Goal: Information Seeking & Learning: Learn about a topic

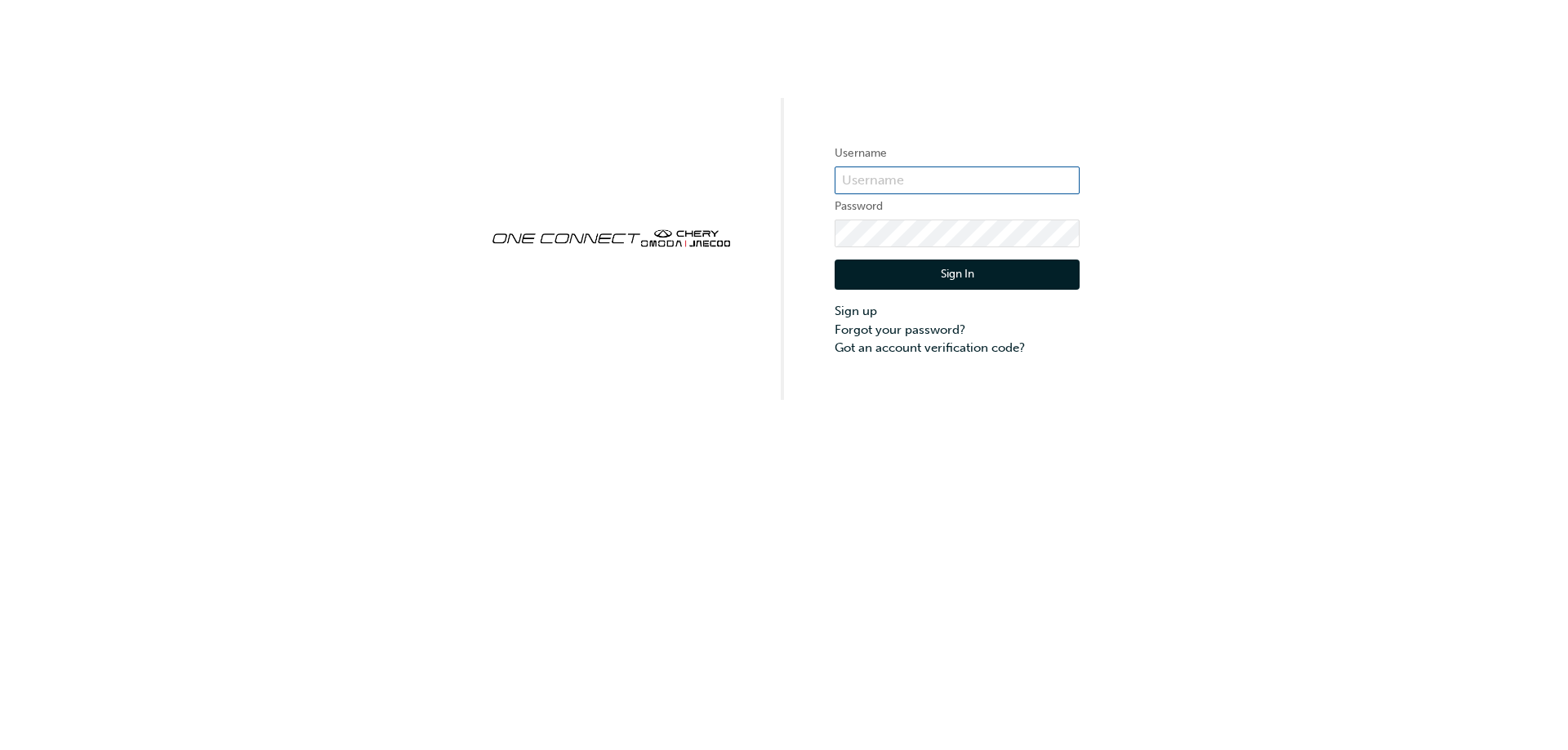
type input "ONE00338"
click at [913, 281] on button "Sign In" at bounding box center [956, 275] width 245 height 31
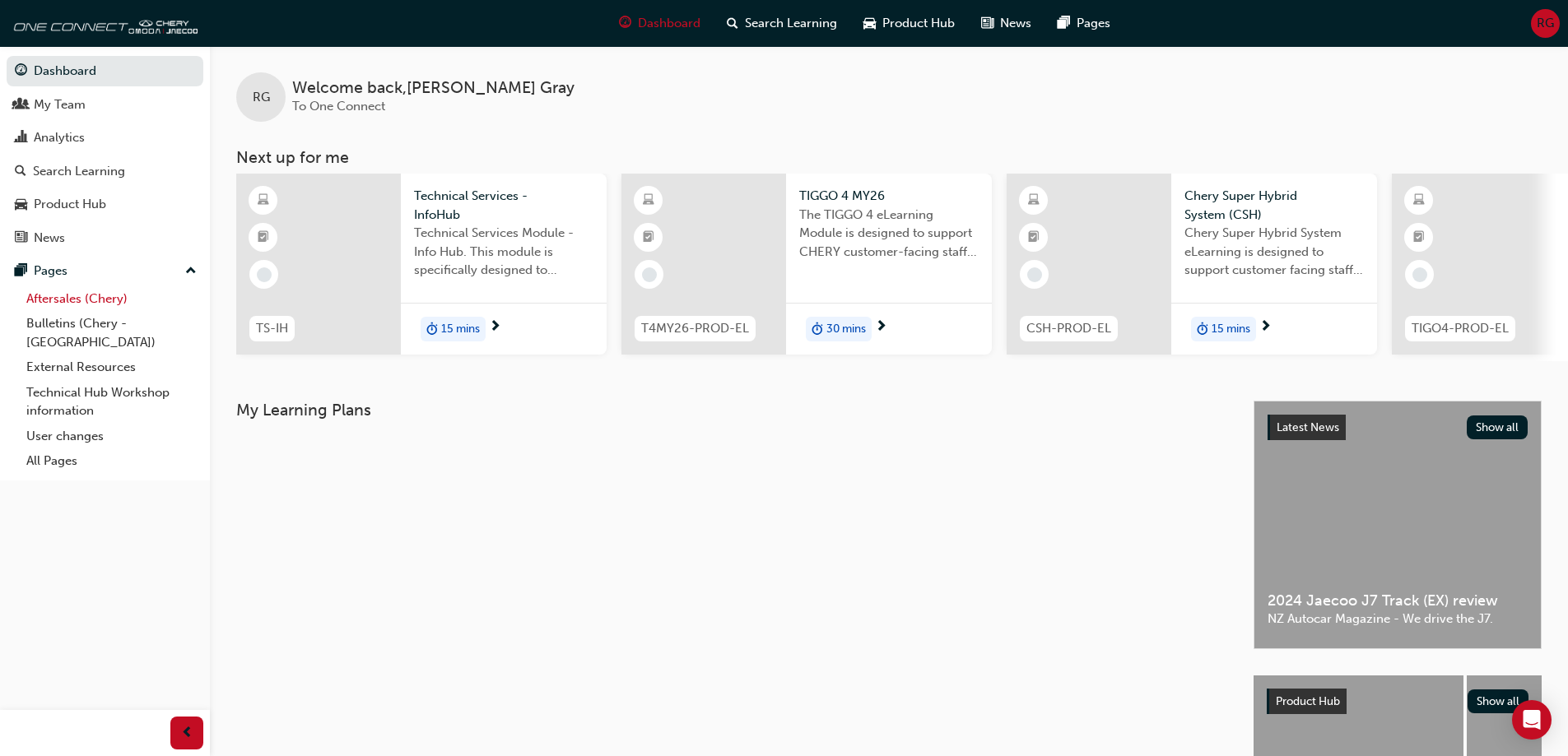
click at [60, 299] on link "Aftersales (Chery)" at bounding box center [111, 299] width 183 height 25
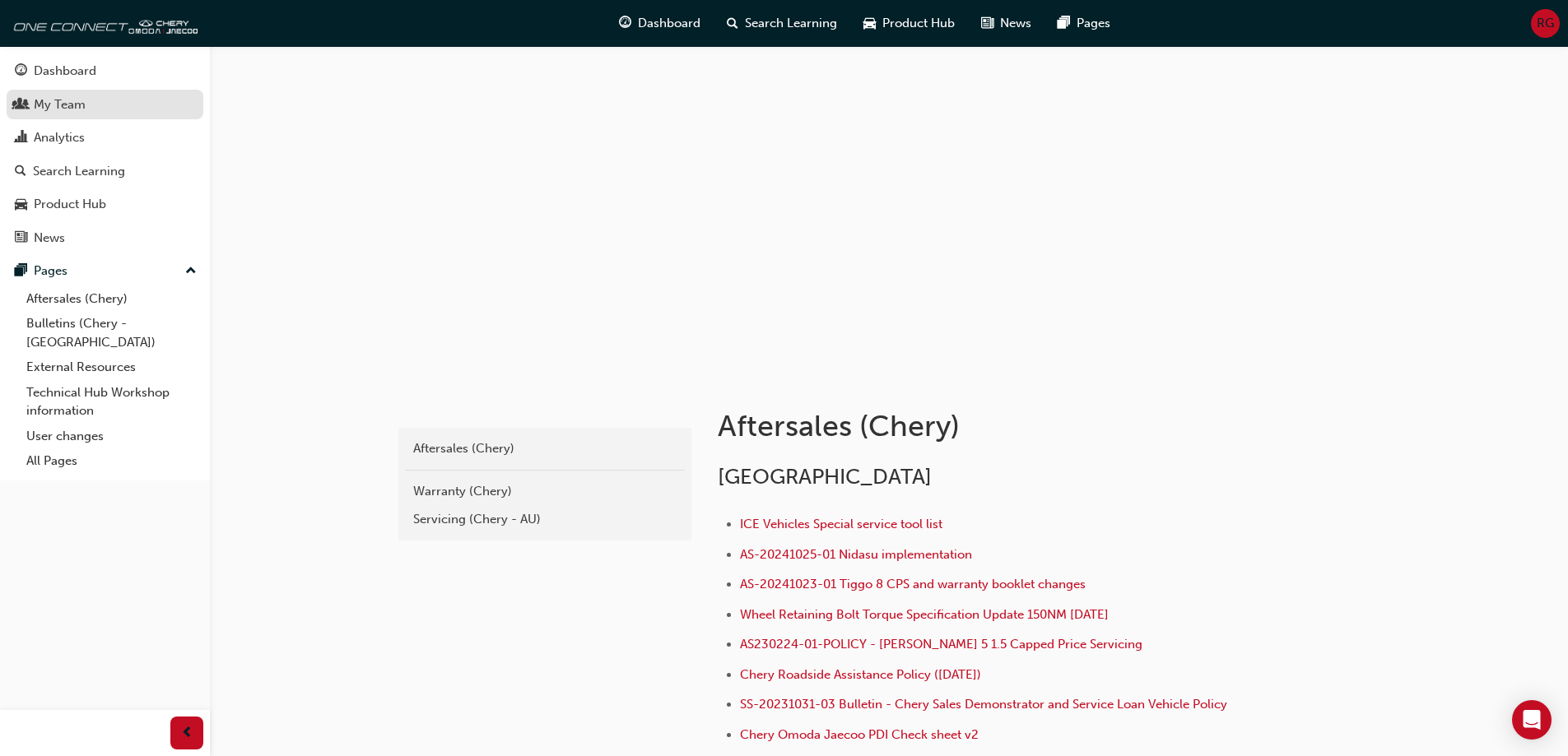
click at [78, 99] on div "My Team" at bounding box center [59, 105] width 52 height 19
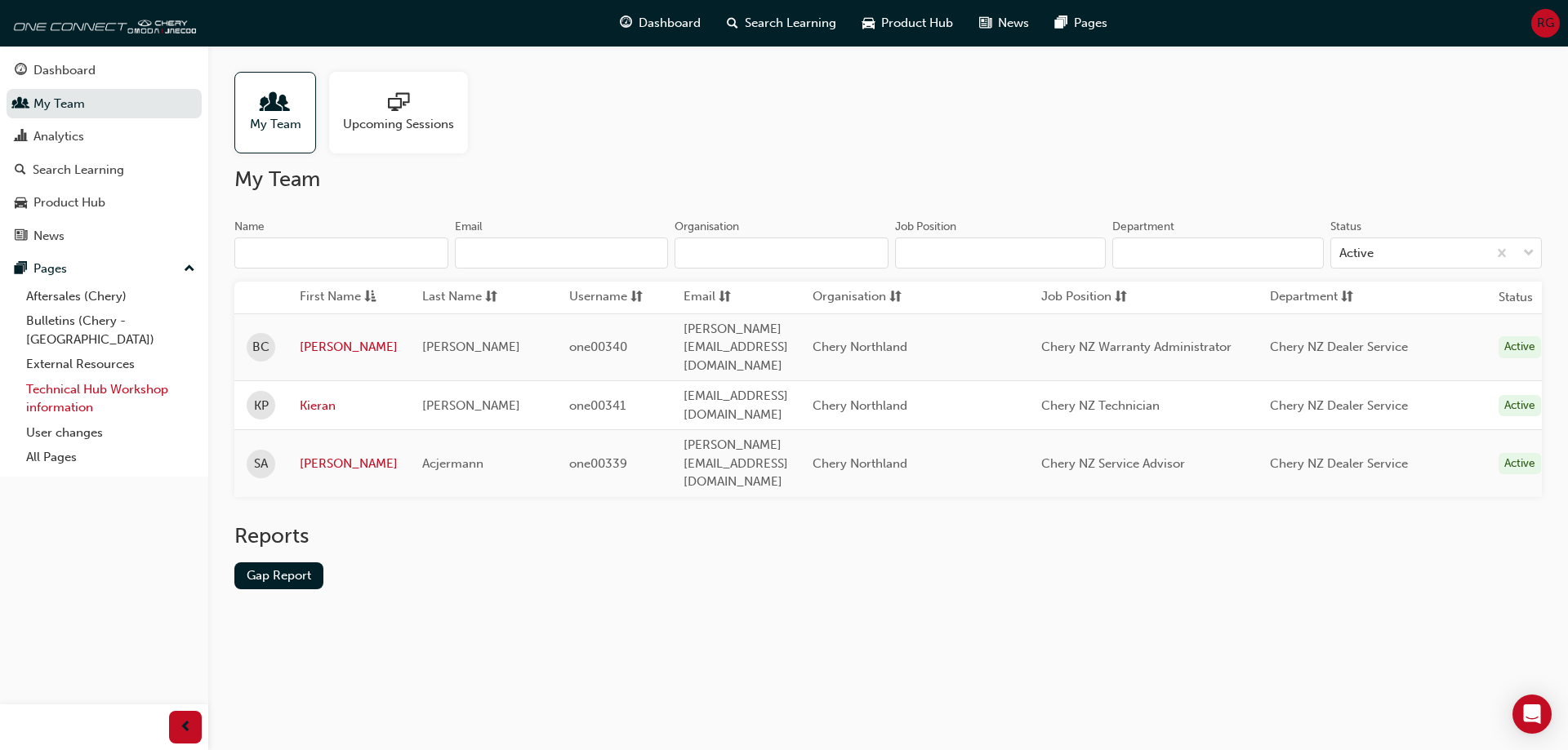
click at [67, 377] on link "Technical Hub Workshop information" at bounding box center [110, 399] width 182 height 43
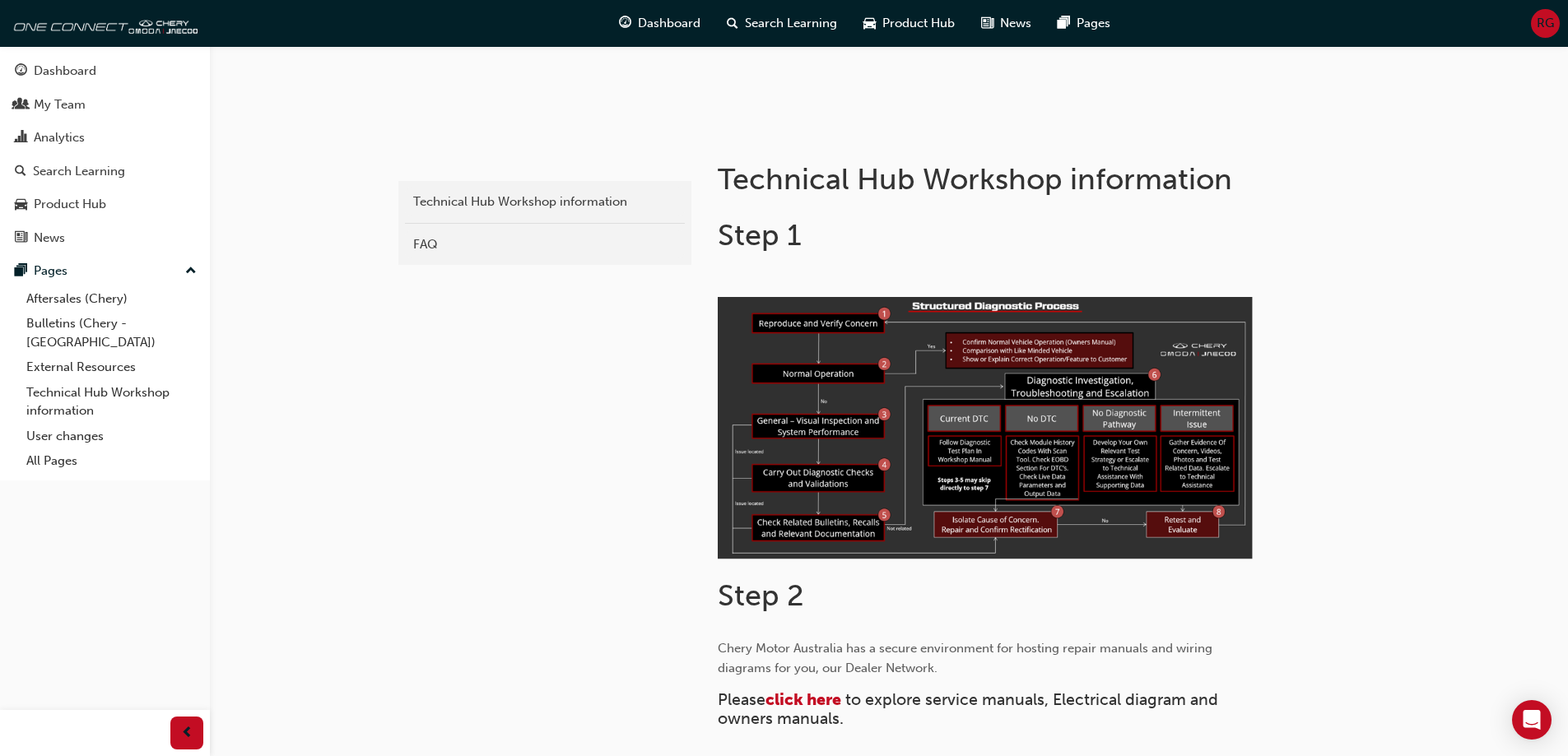
scroll to position [494, 0]
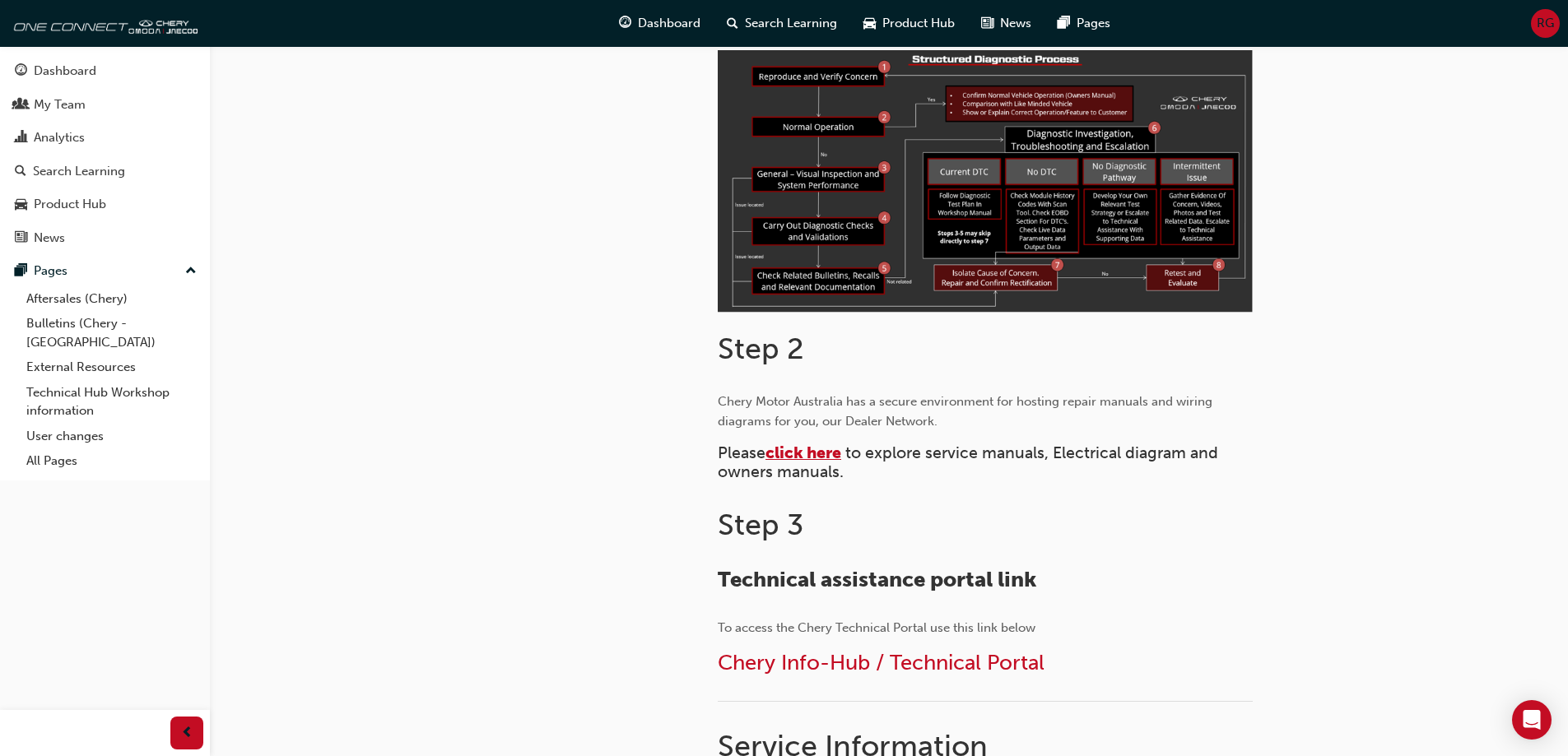
click at [809, 453] on span "click here" at bounding box center [803, 453] width 76 height 19
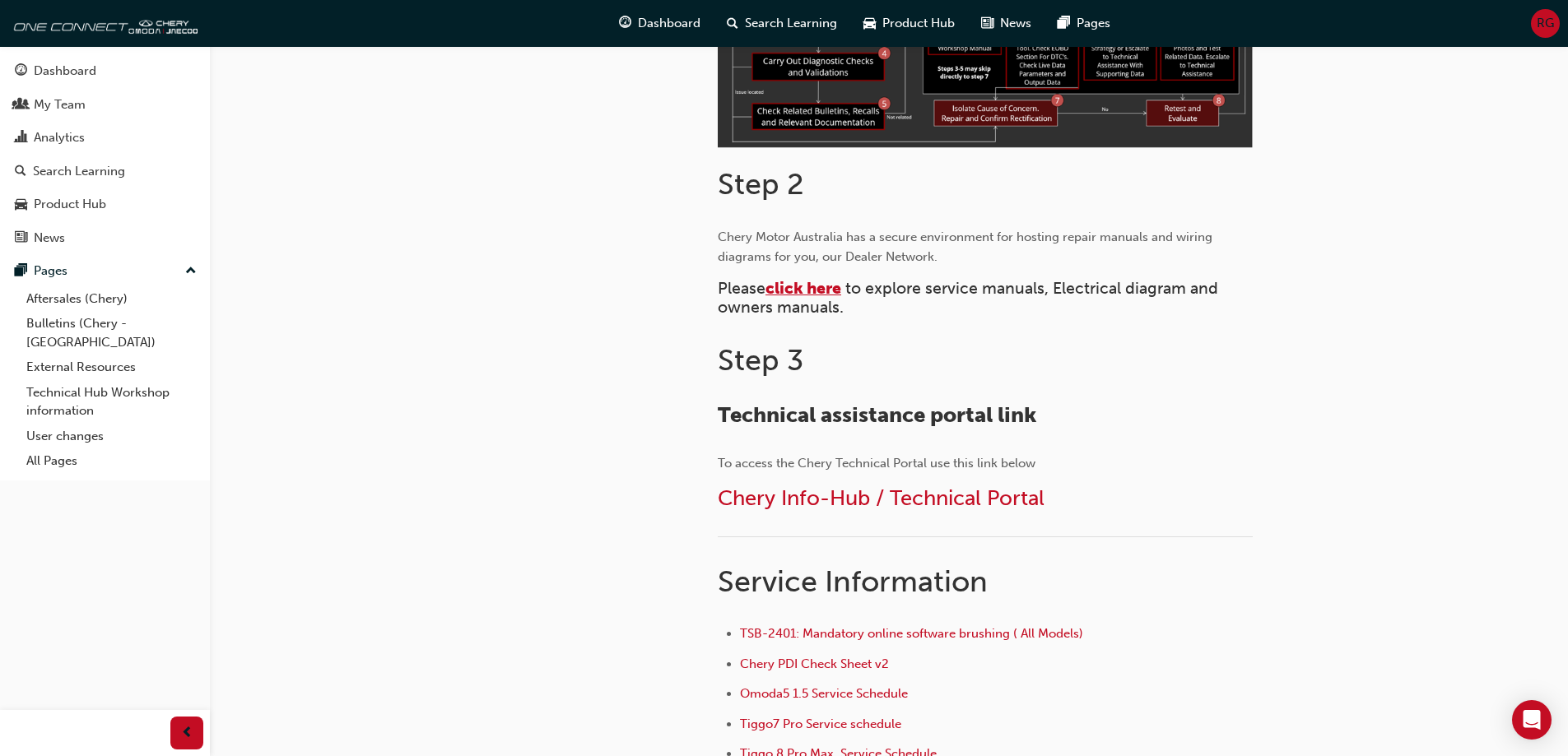
scroll to position [823, 0]
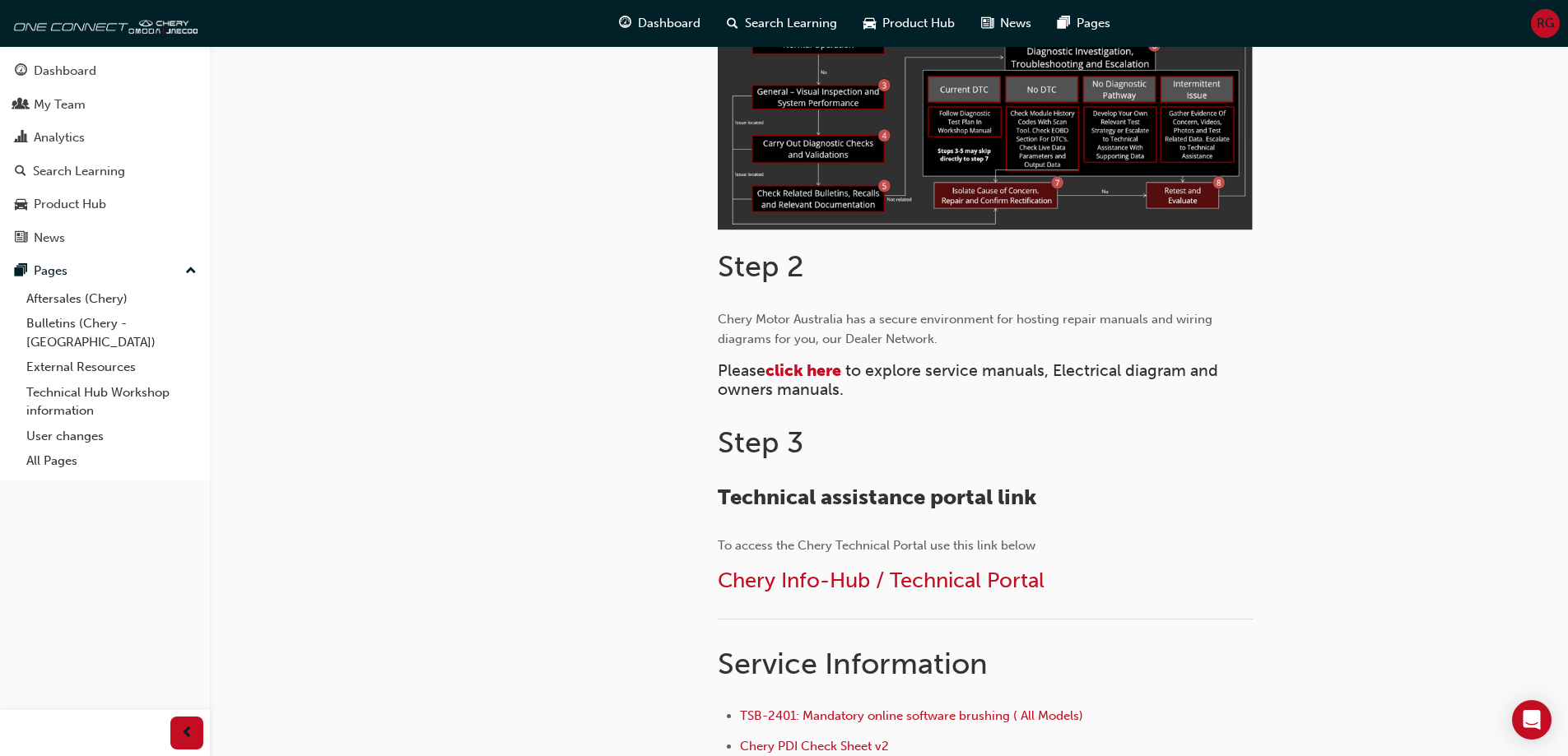
scroll to position [494, 0]
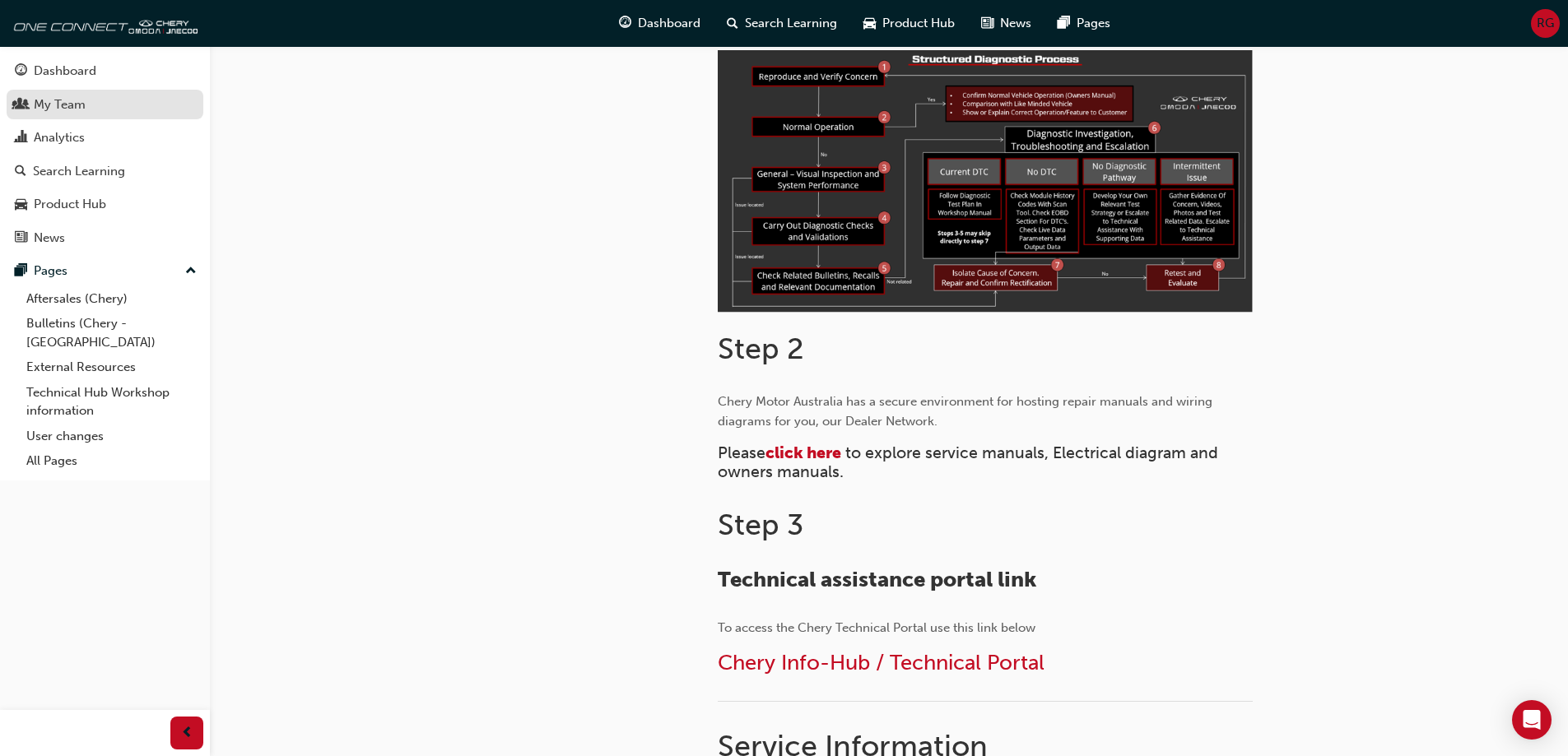
click at [66, 100] on div "My Team" at bounding box center [59, 105] width 52 height 19
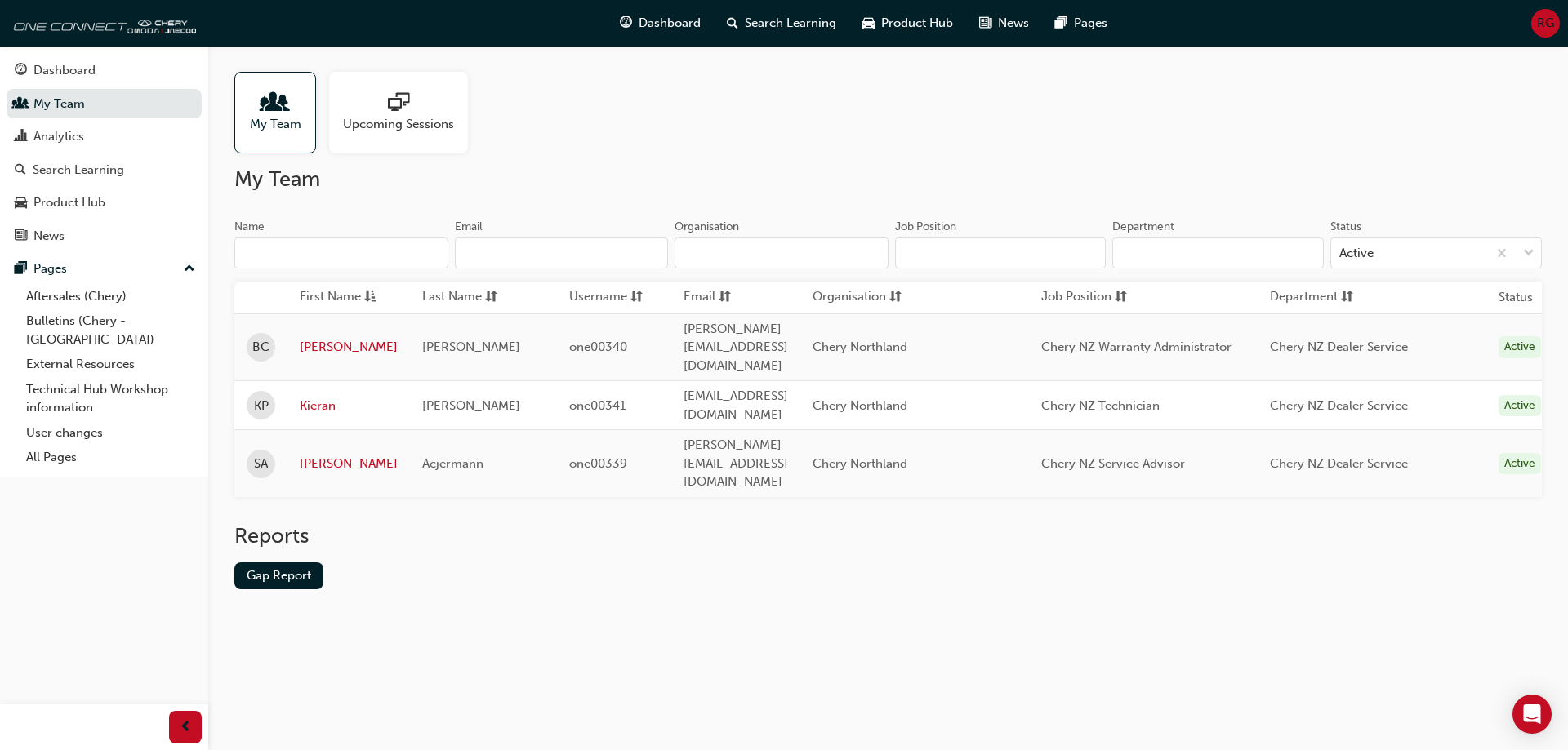
drag, startPoint x: 382, startPoint y: 327, endPoint x: 425, endPoint y: 569, distance: 245.8
click at [413, 570] on div "My Team Upcoming Sessions My Team Name Email Organisation Job Position Departme…" at bounding box center [887, 344] width 1360 height 596
click at [326, 238] on input "Name" at bounding box center [341, 252] width 214 height 31
click at [334, 240] on input "Name" at bounding box center [341, 252] width 214 height 31
click at [1548, 18] on span "RG" at bounding box center [1546, 23] width 17 height 19
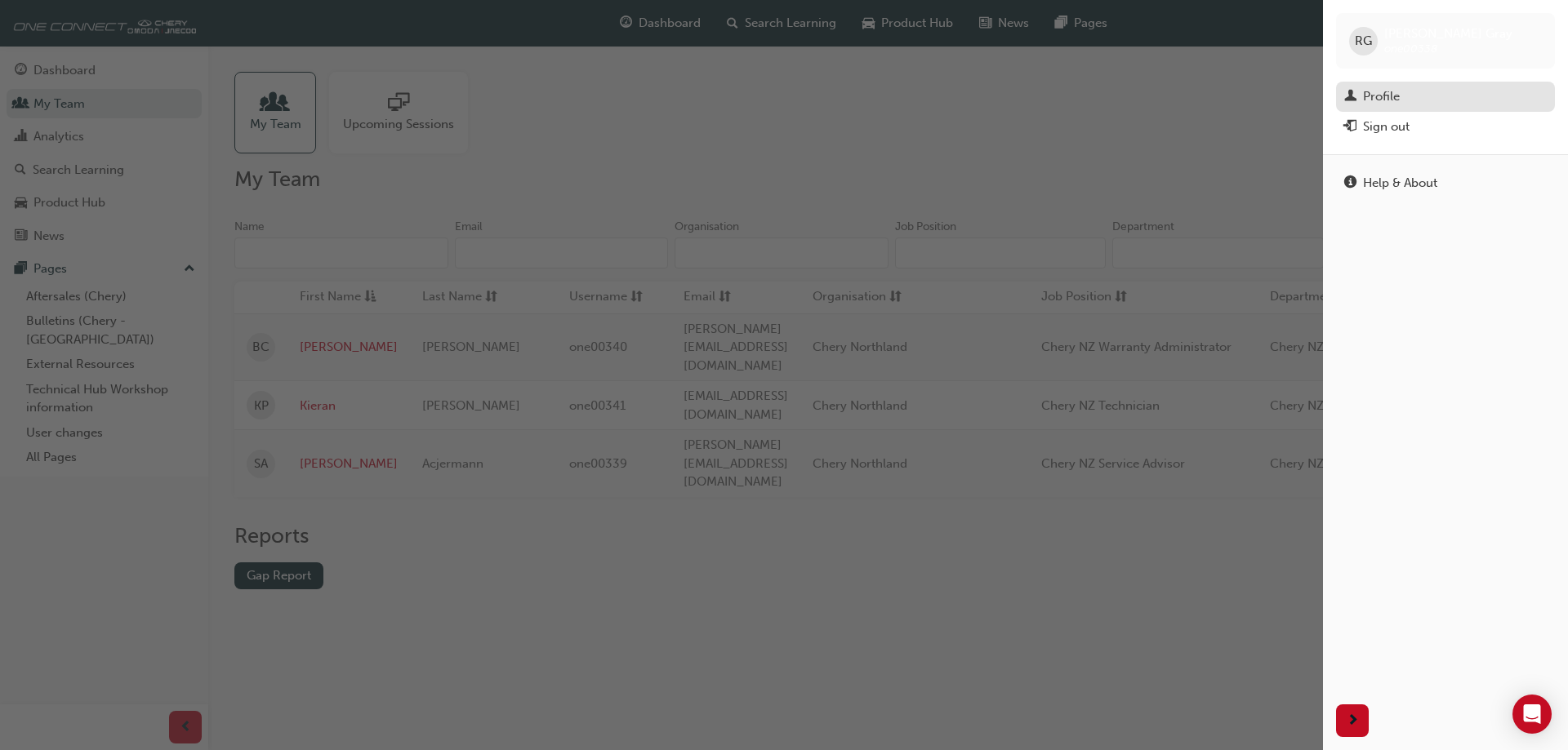
click at [1387, 103] on div "Profile" at bounding box center [1381, 97] width 36 height 19
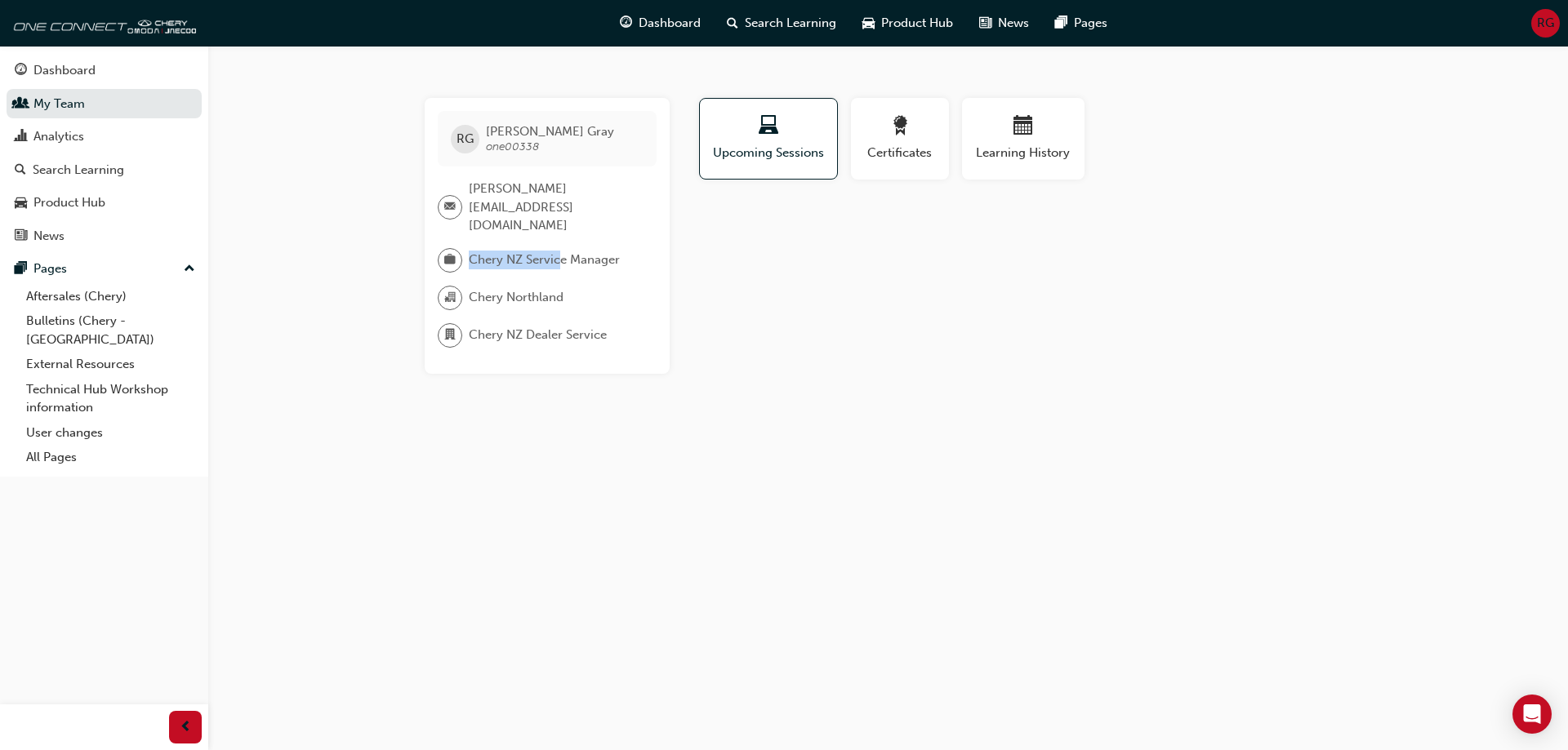
drag, startPoint x: 464, startPoint y: 232, endPoint x: 617, endPoint y: 239, distance: 153.2
click at [617, 248] on div "Chery NZ Service Manager" at bounding box center [541, 260] width 206 height 24
click at [588, 286] on div "Chery Northland" at bounding box center [541, 298] width 206 height 24
drag, startPoint x: 511, startPoint y: 304, endPoint x: 379, endPoint y: 222, distance: 155.4
click at [399, 232] on div "RG Robin Gray one00338 robin@tristramnorthland.co.nz Chery NZ Service Manager C…" at bounding box center [888, 236] width 980 height 276
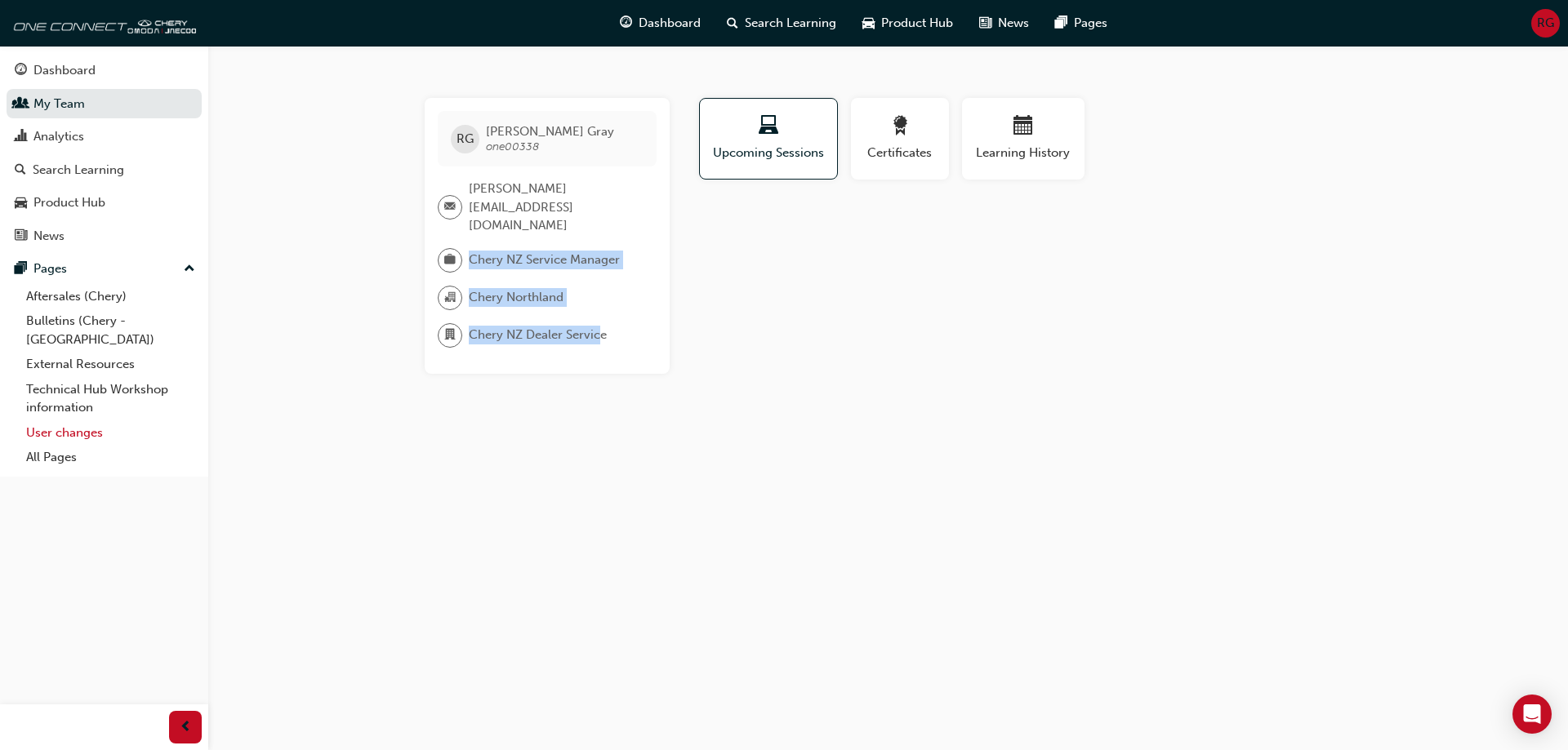
click at [69, 420] on link "User changes" at bounding box center [110, 432] width 182 height 25
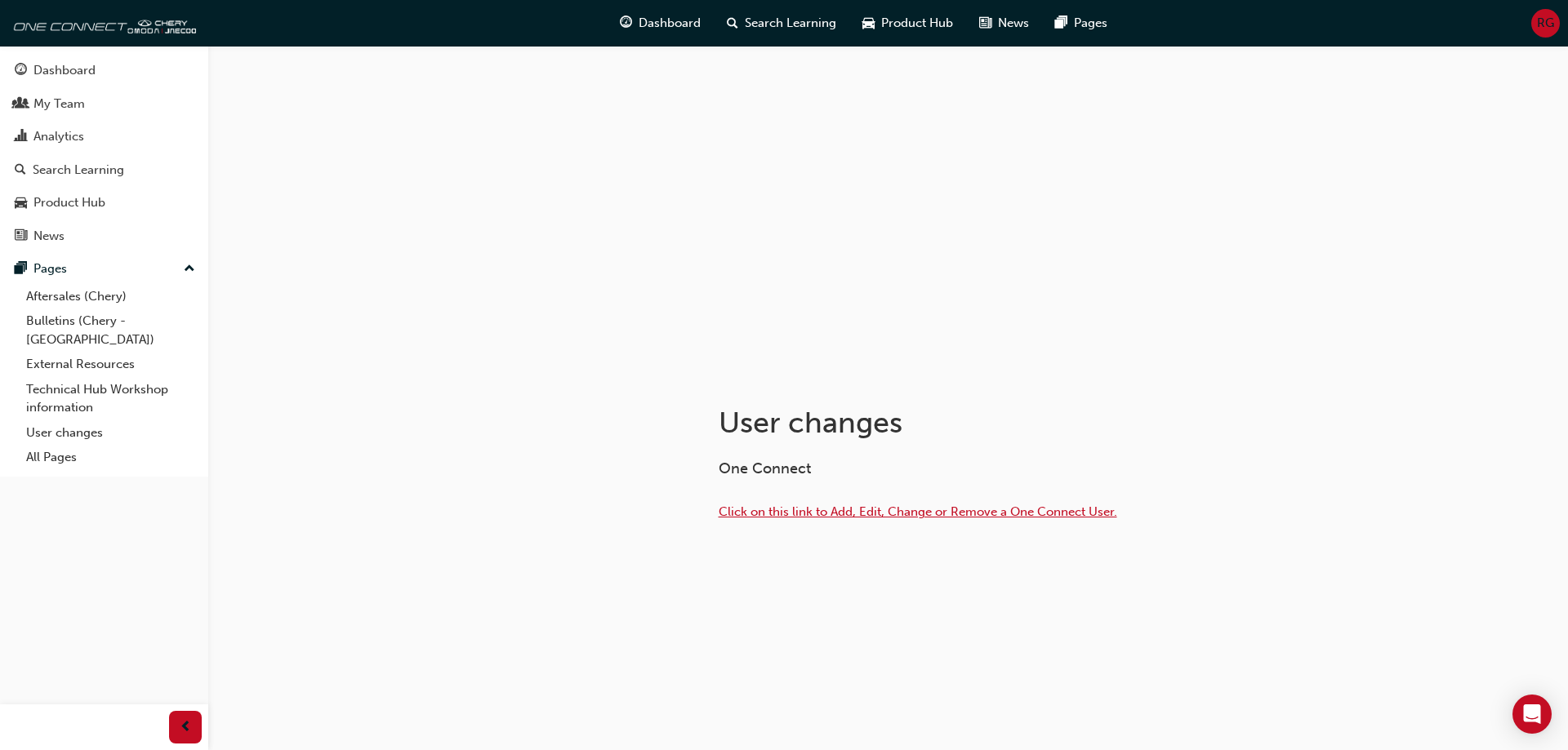
click at [818, 514] on span "Click on this link to Add, Edit, Change or Remove a One Connect User." at bounding box center [918, 511] width 399 height 15
click at [69, 377] on link "Technical Hub Workshop information" at bounding box center [110, 399] width 182 height 43
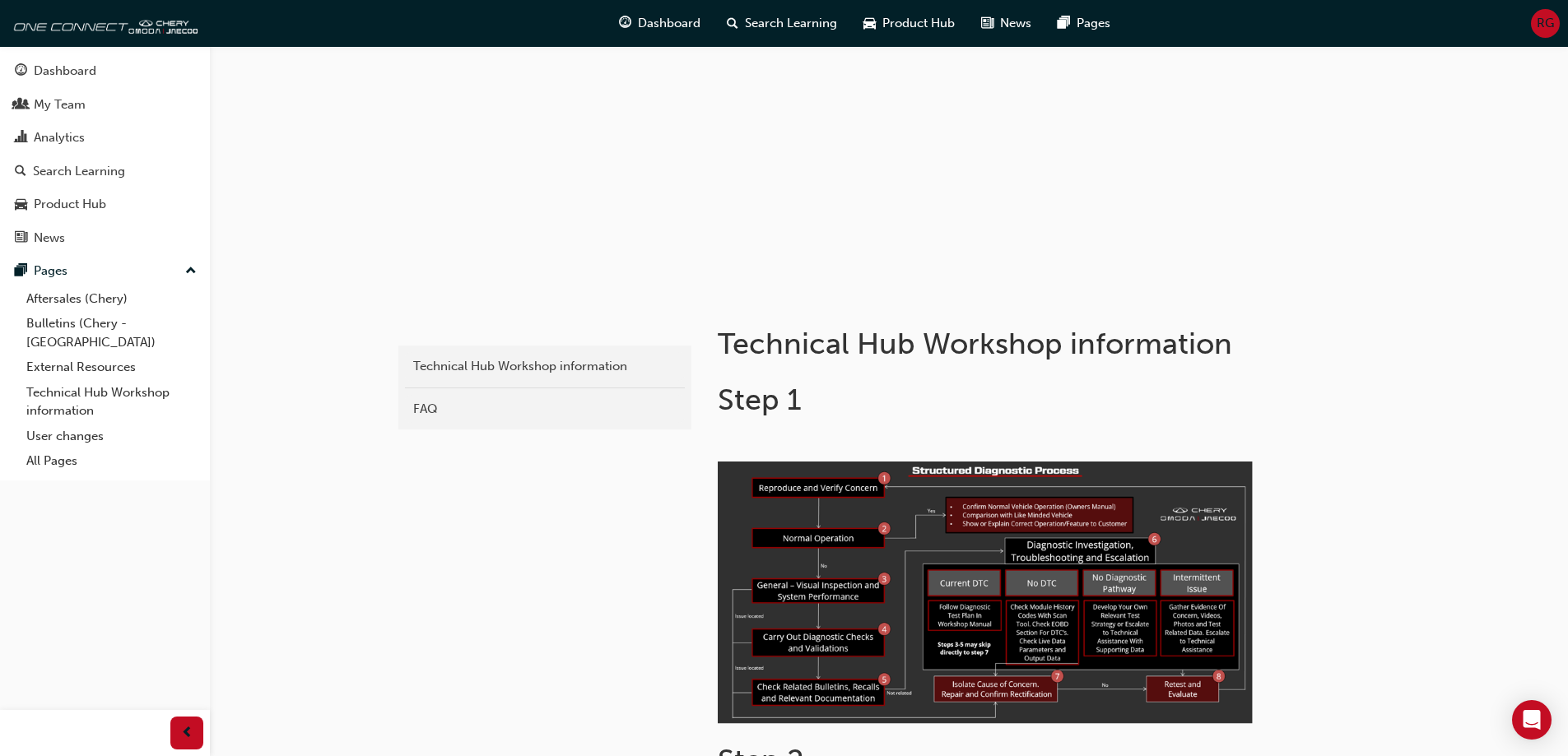
scroll to position [329, 0]
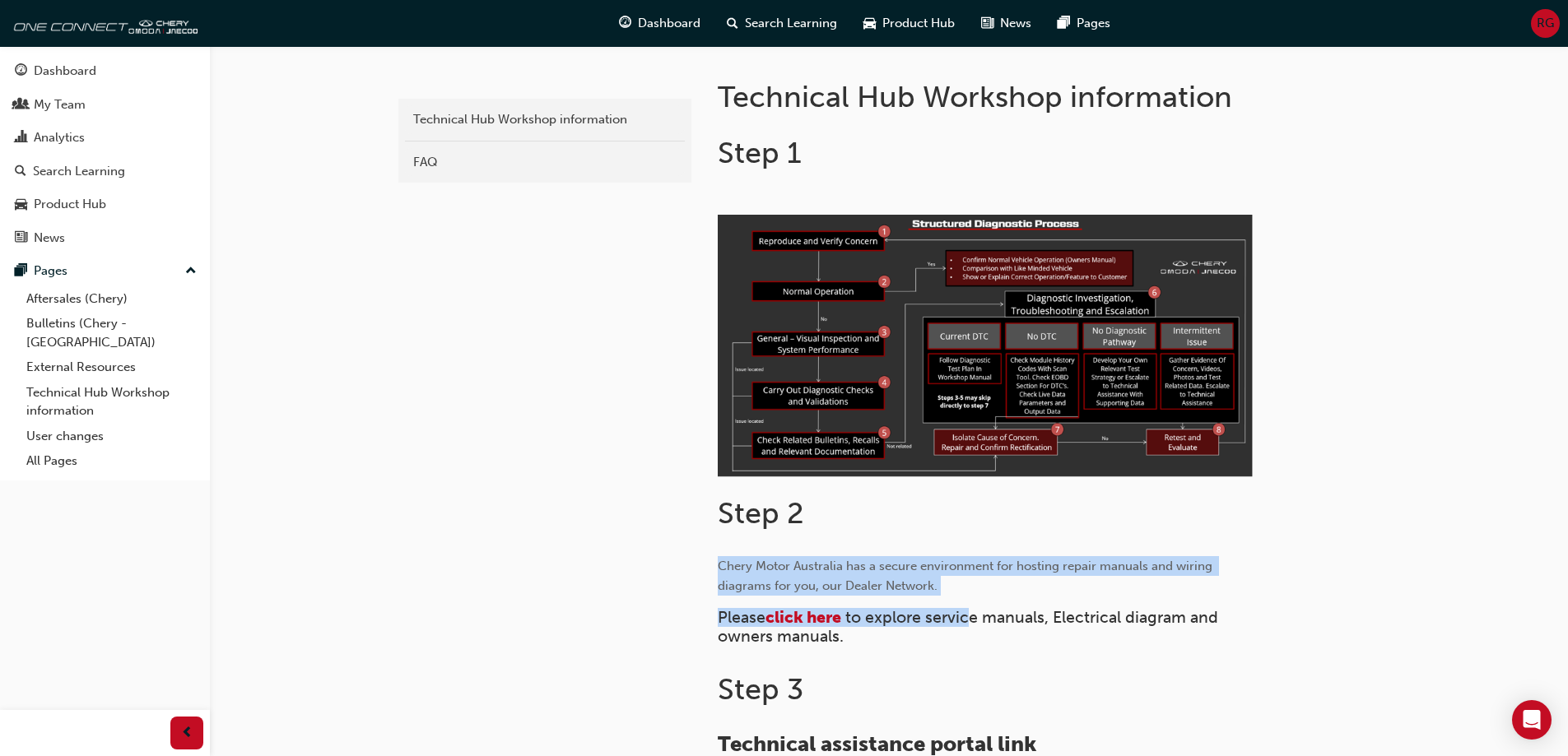
drag, startPoint x: 715, startPoint y: 572, endPoint x: 971, endPoint y: 601, distance: 257.6
click at [970, 601] on div "Technical Hub Workshop information Step 1 ﻿ Step 2 Chery Motor Australia has a …" at bounding box center [1037, 698] width 691 height 1304
click at [979, 596] on div "Step 1 ﻿ Step 2 Chery Motor Australia has a secure environment for hosting repa…" at bounding box center [986, 736] width 536 height 1203
drag, startPoint x: 940, startPoint y: 587, endPoint x: 718, endPoint y: 552, distance: 224.7
click at [718, 552] on div "Step 1 ﻿ Step 2 Chery Motor Australia has a secure environment for hosting repa…" at bounding box center [986, 736] width 536 height 1203
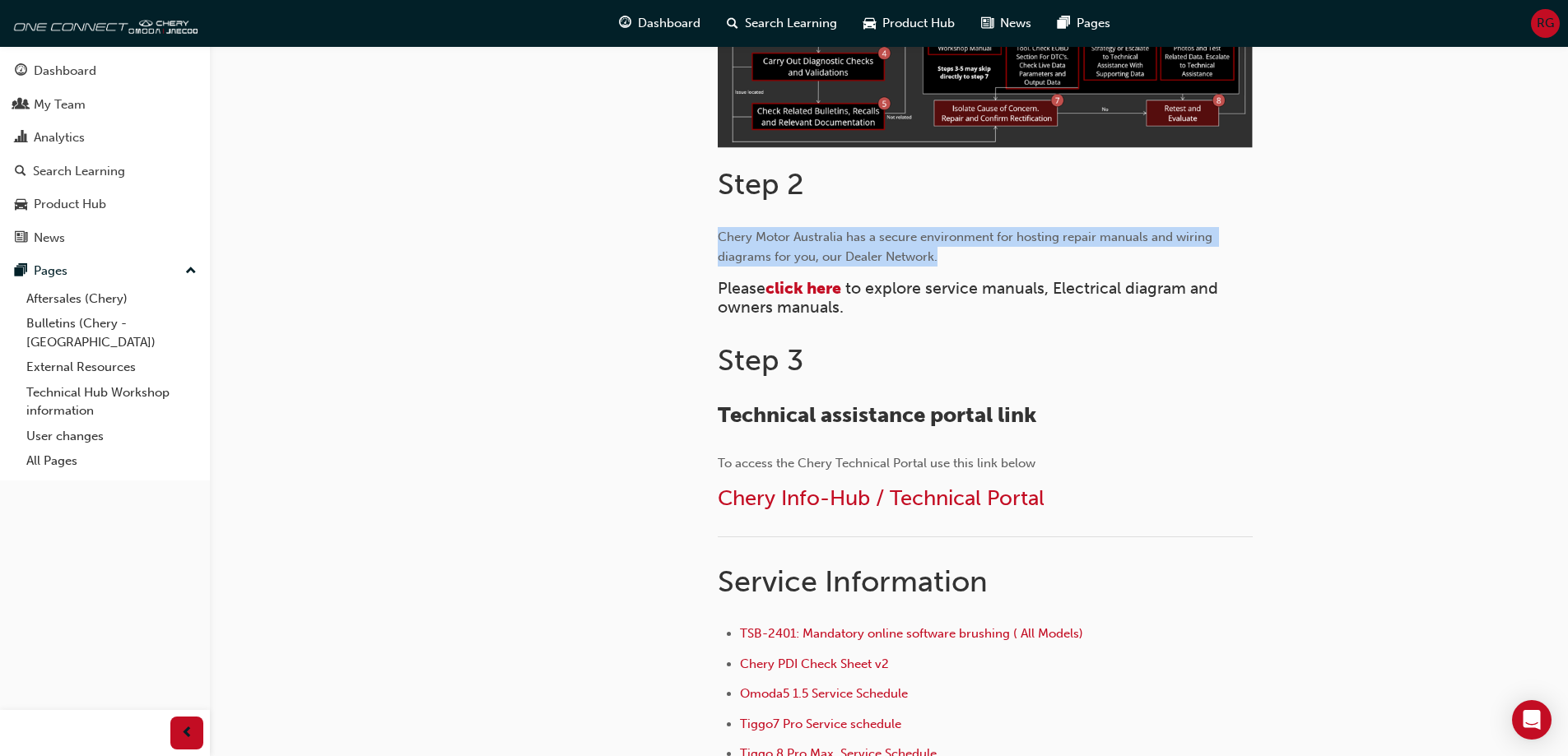
scroll to position [987, 0]
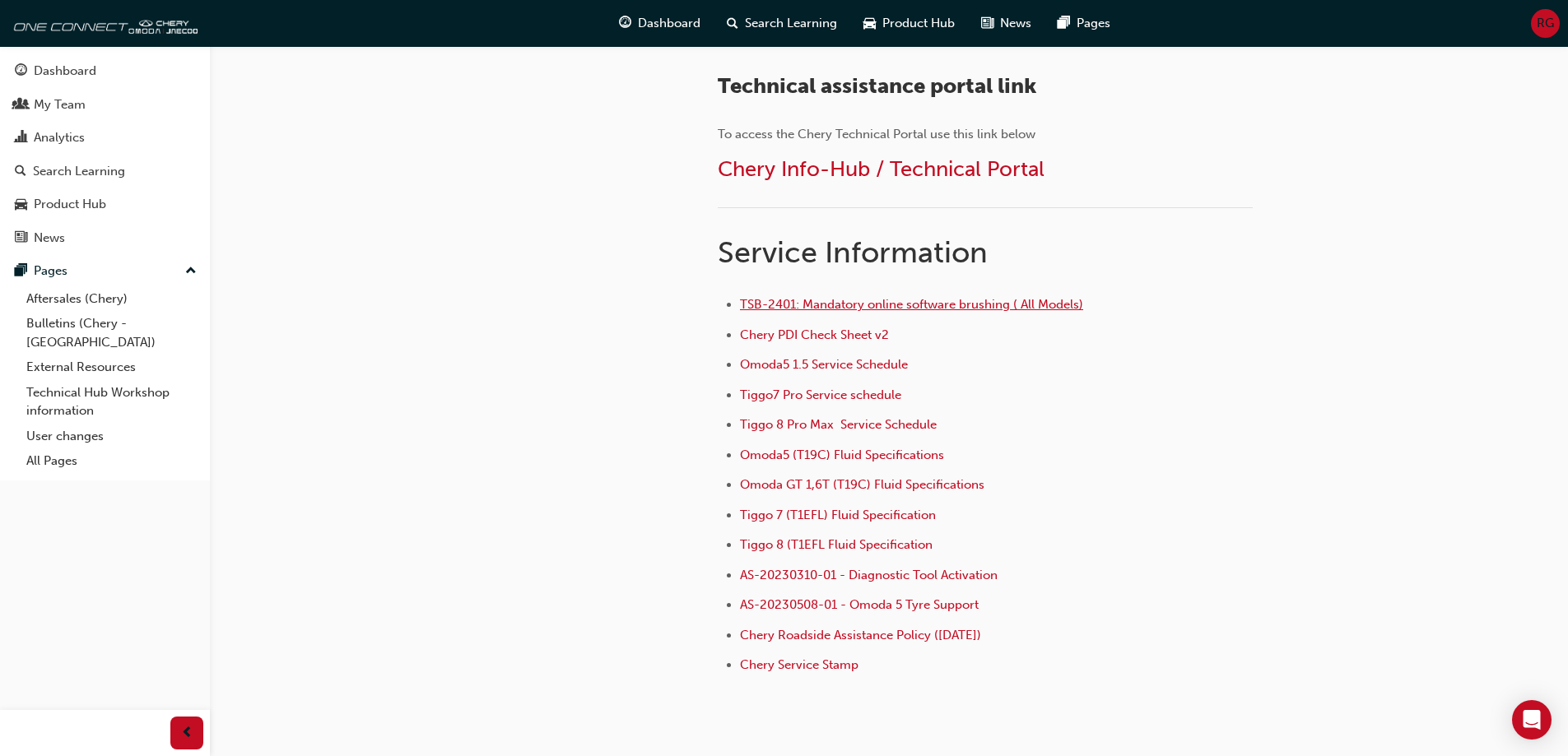
click at [948, 304] on span "TSB-2401: Mandatory online software brushing ( All Models)" at bounding box center [911, 304] width 343 height 15
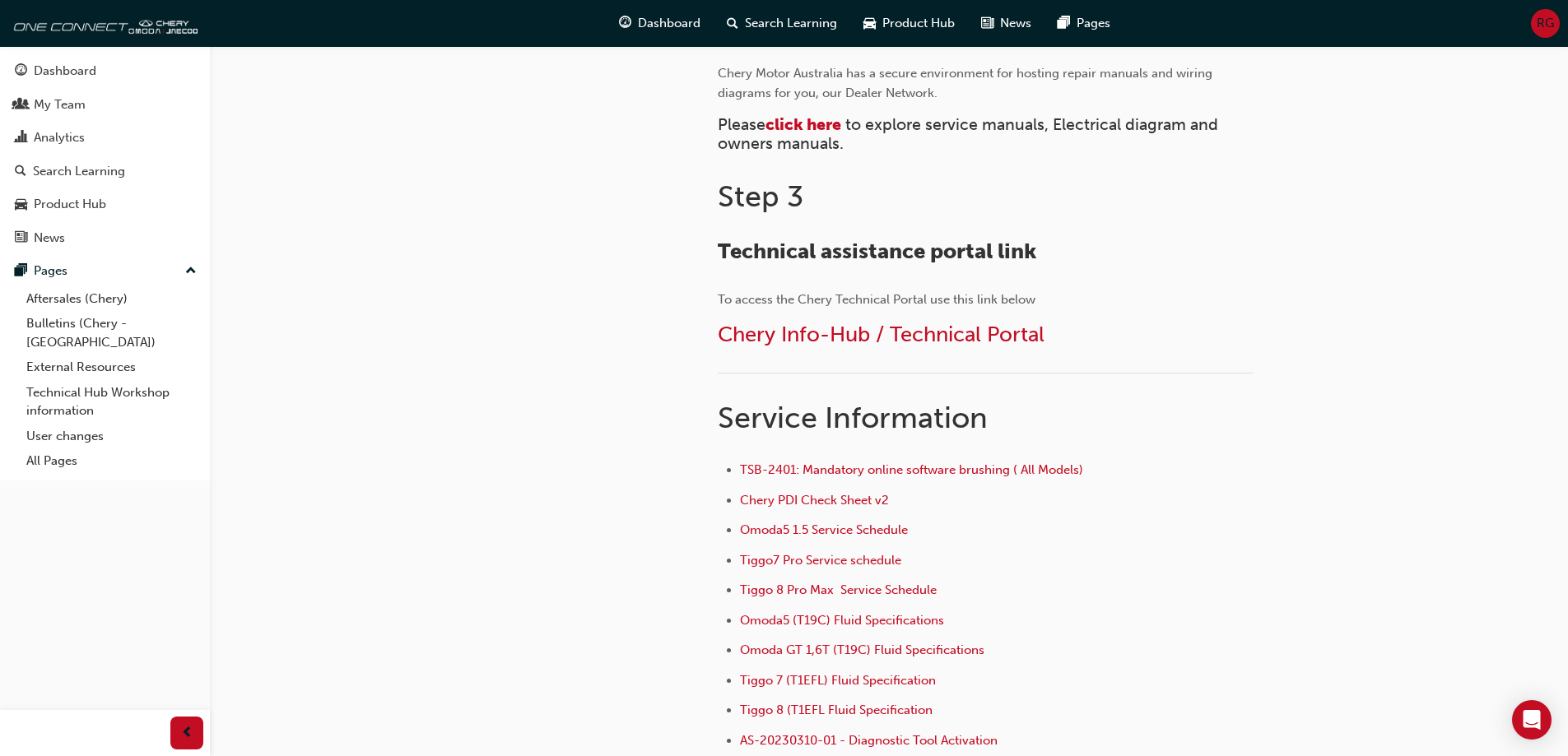
scroll to position [740, 0]
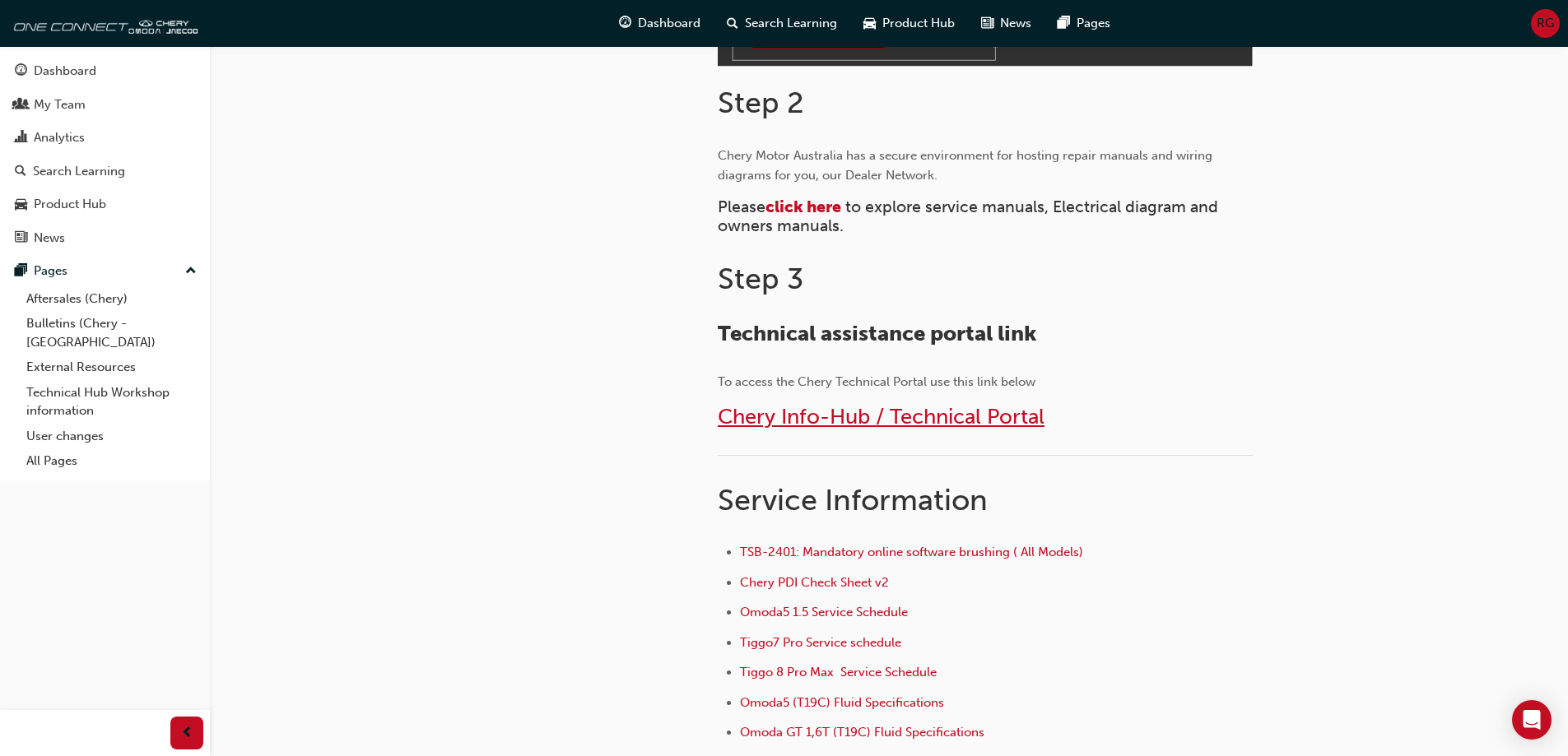
click at [738, 415] on span "Chery Info-Hub / Technical Portal" at bounding box center [881, 416] width 327 height 25
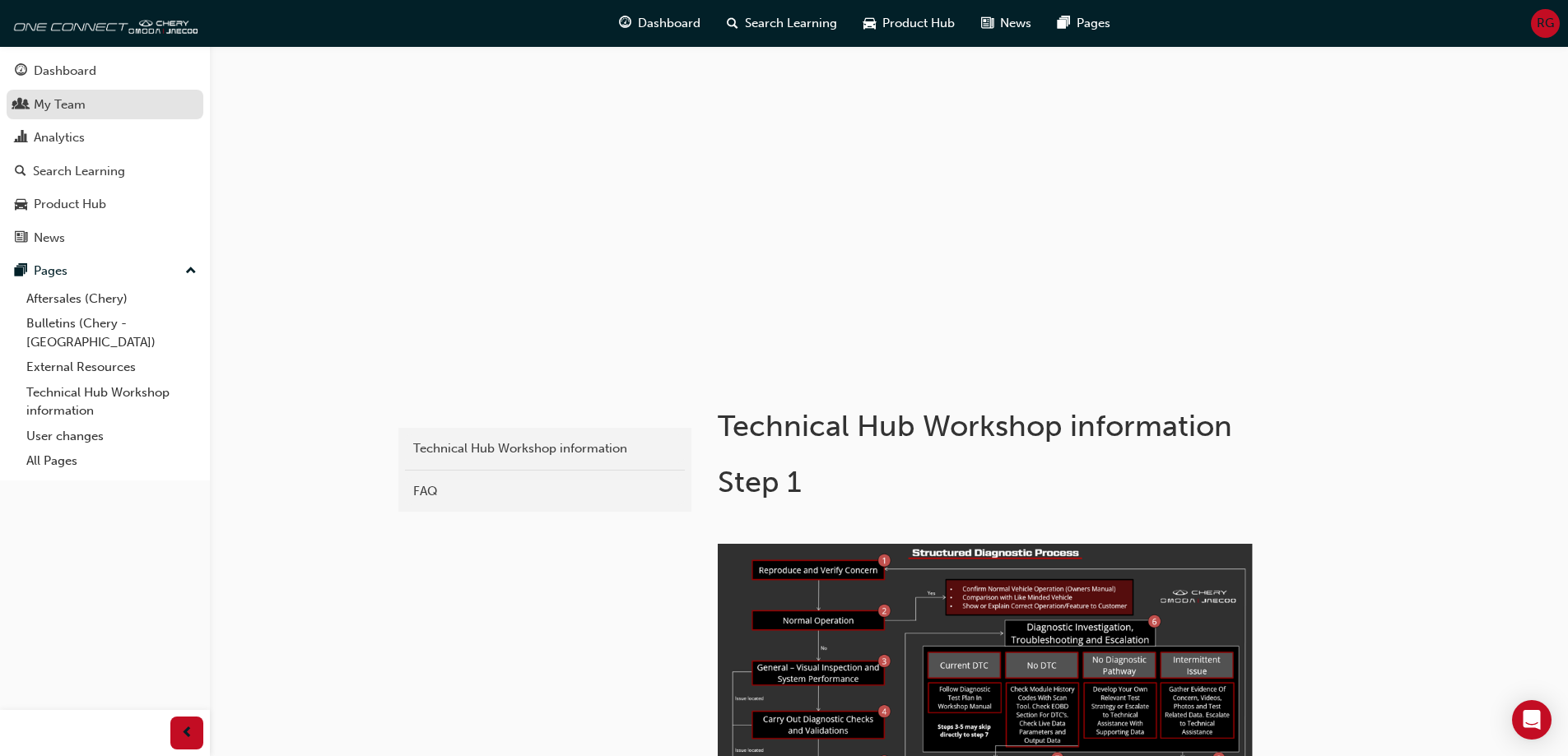
click at [67, 106] on div "My Team" at bounding box center [59, 105] width 52 height 19
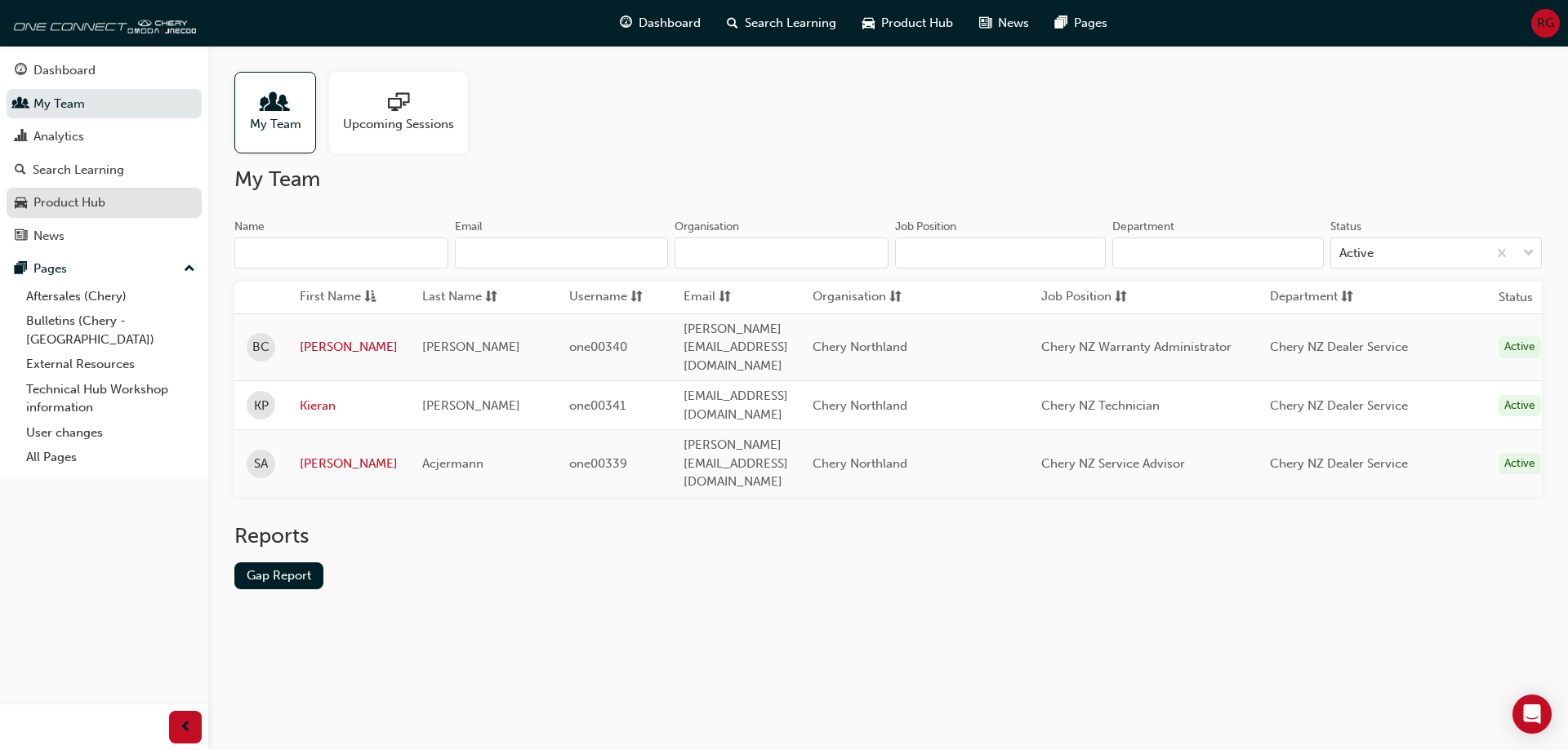
click at [100, 205] on div "Product Hub" at bounding box center [69, 203] width 72 height 19
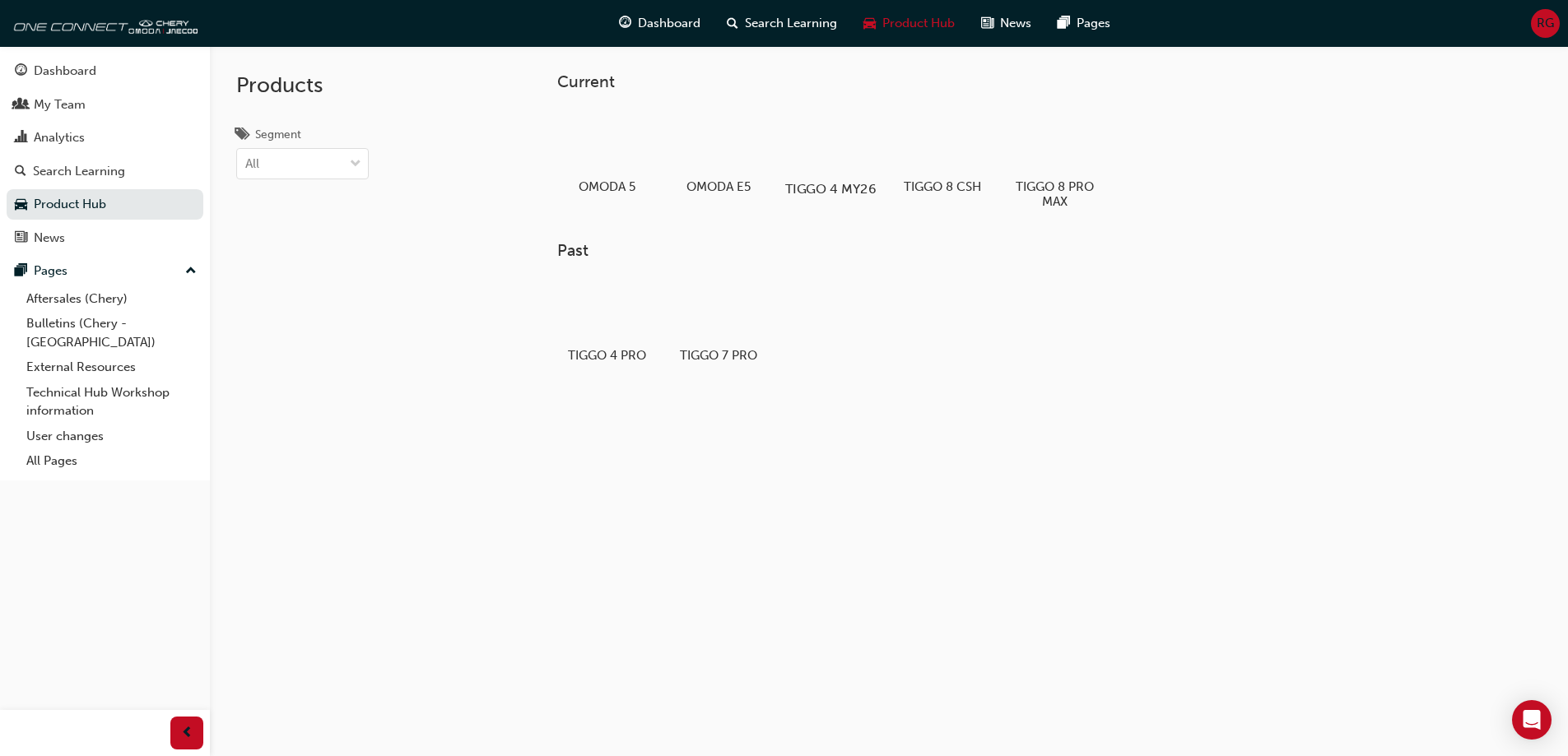
click at [836, 143] on div at bounding box center [830, 142] width 91 height 66
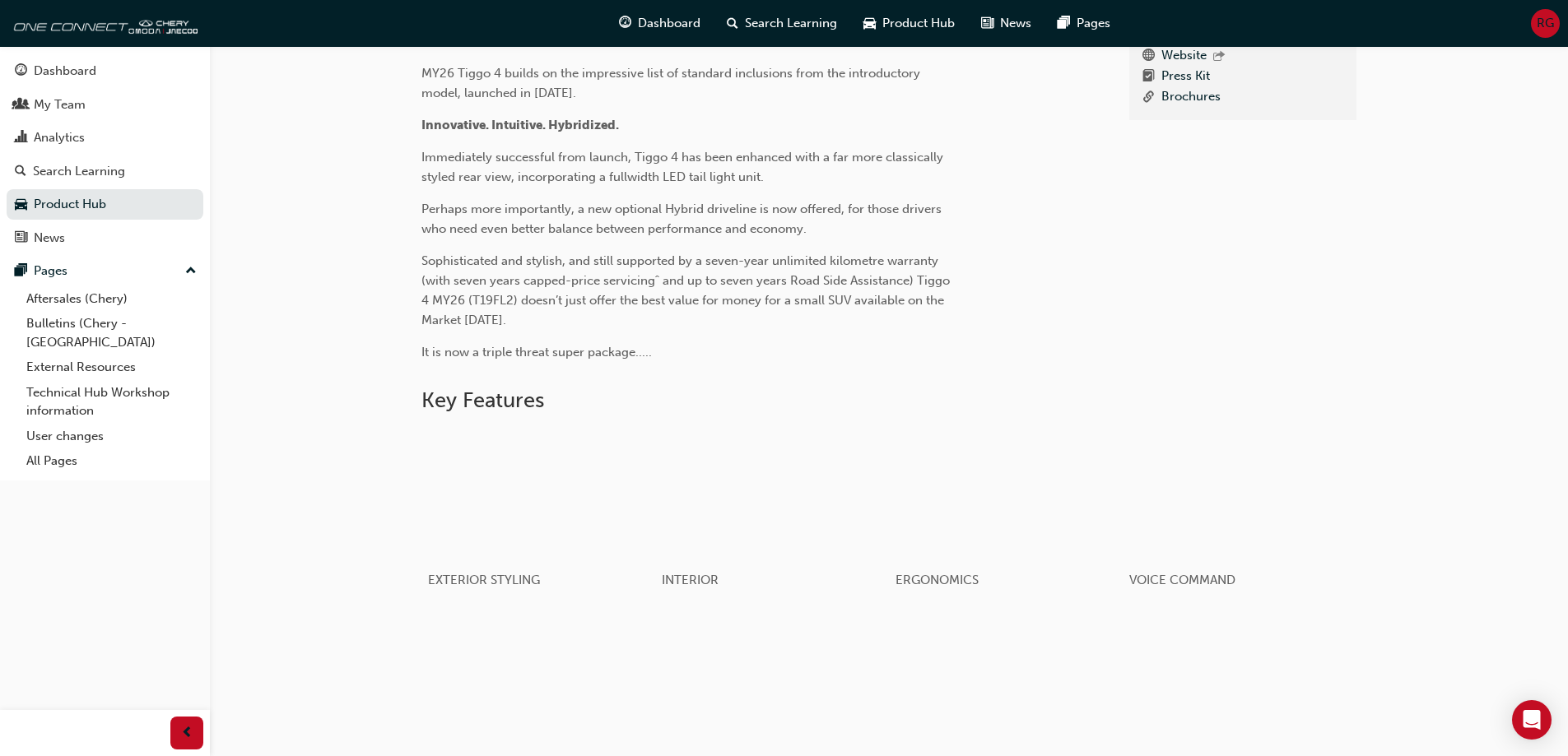
scroll to position [18, 0]
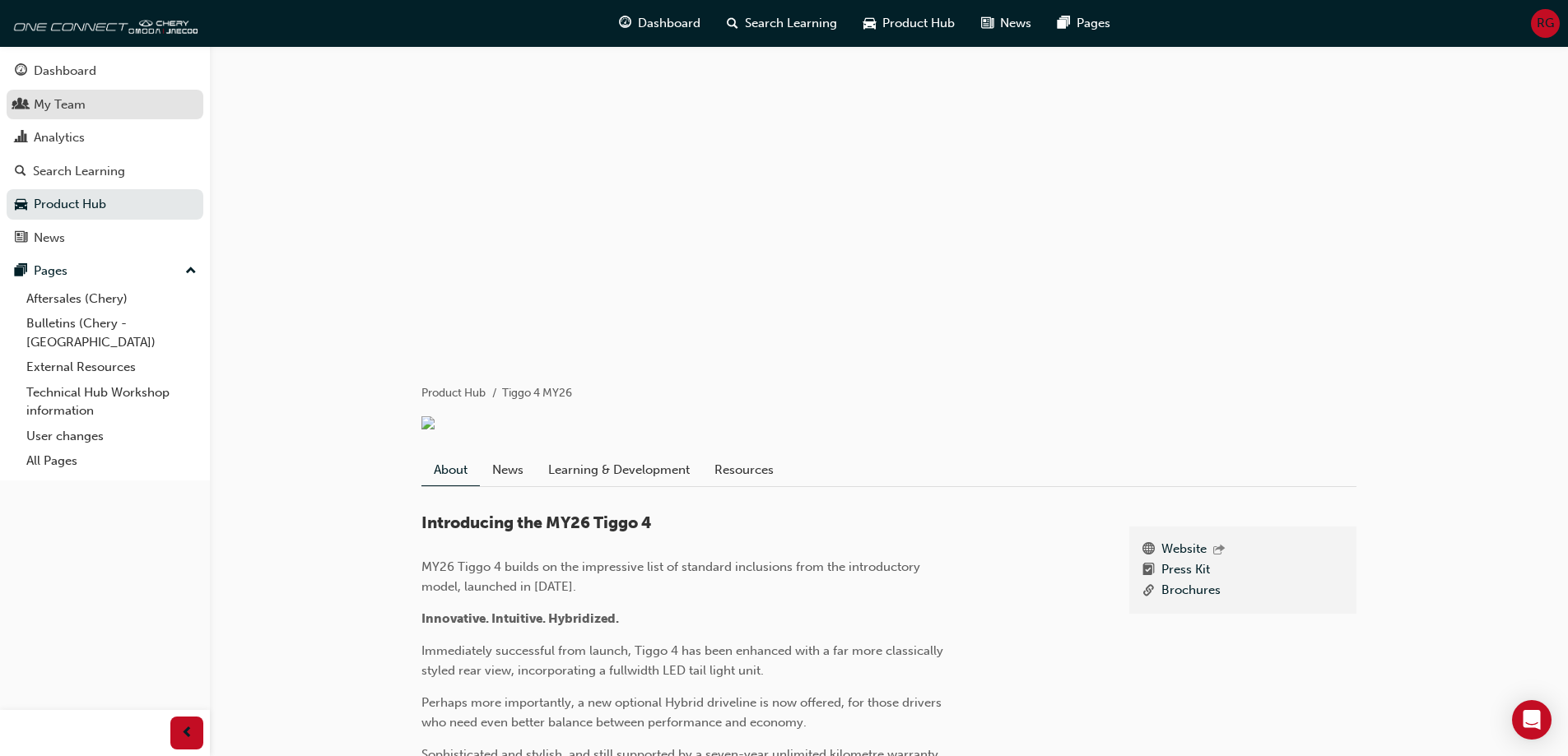
click at [62, 100] on div "My Team" at bounding box center [59, 105] width 52 height 19
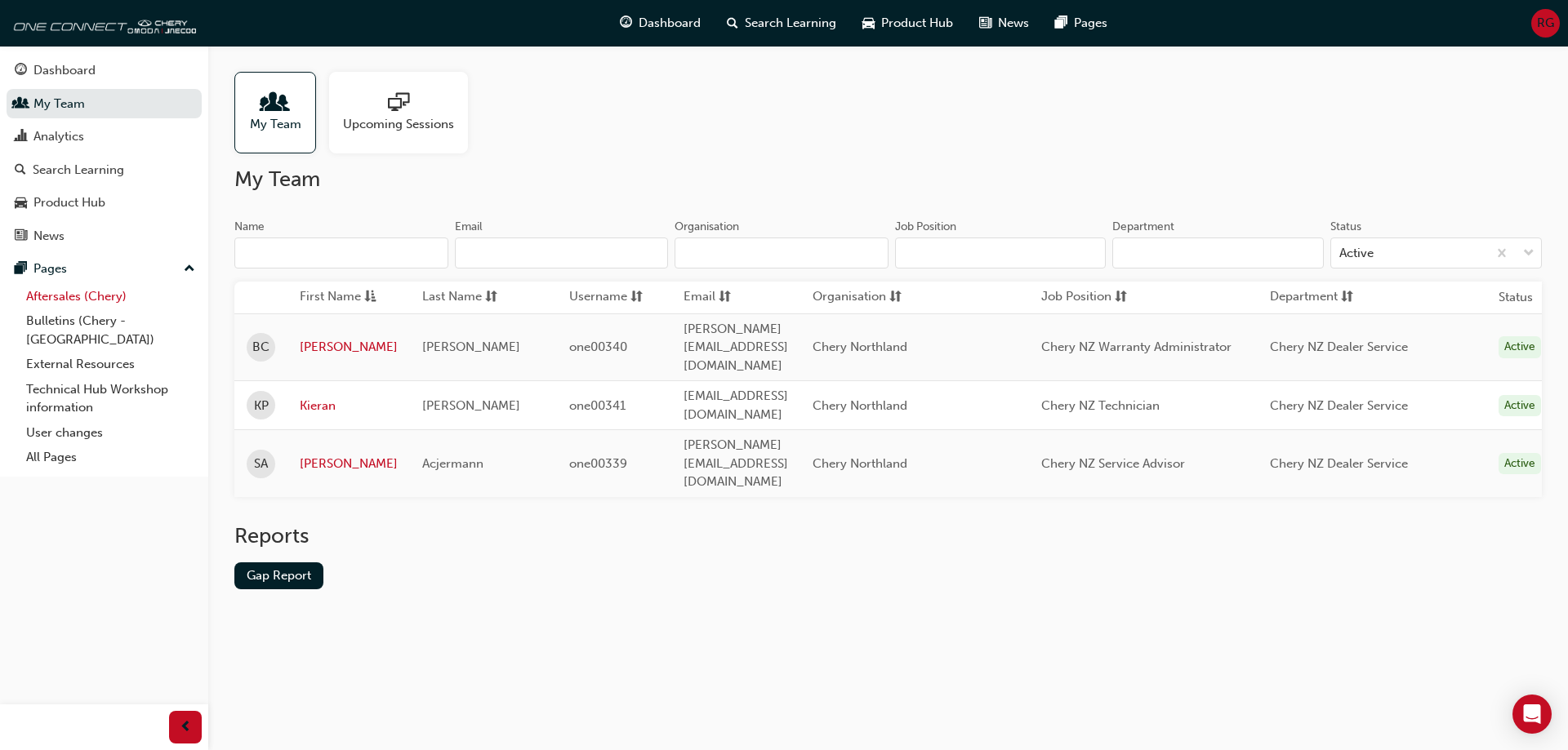
click at [66, 295] on link "Aftersales (Chery)" at bounding box center [110, 296] width 182 height 25
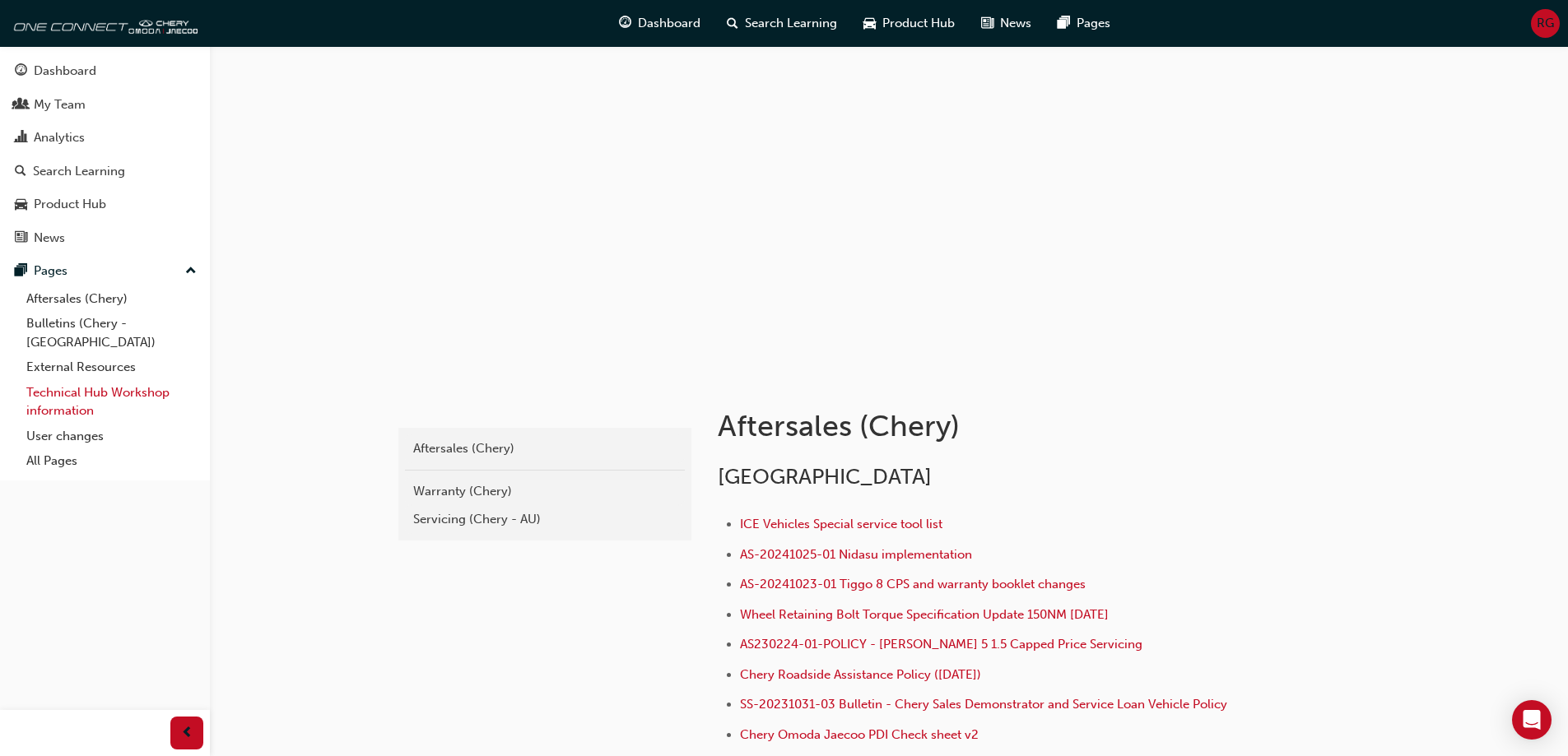
click at [70, 380] on link "Technical Hub Workshop information" at bounding box center [111, 402] width 183 height 43
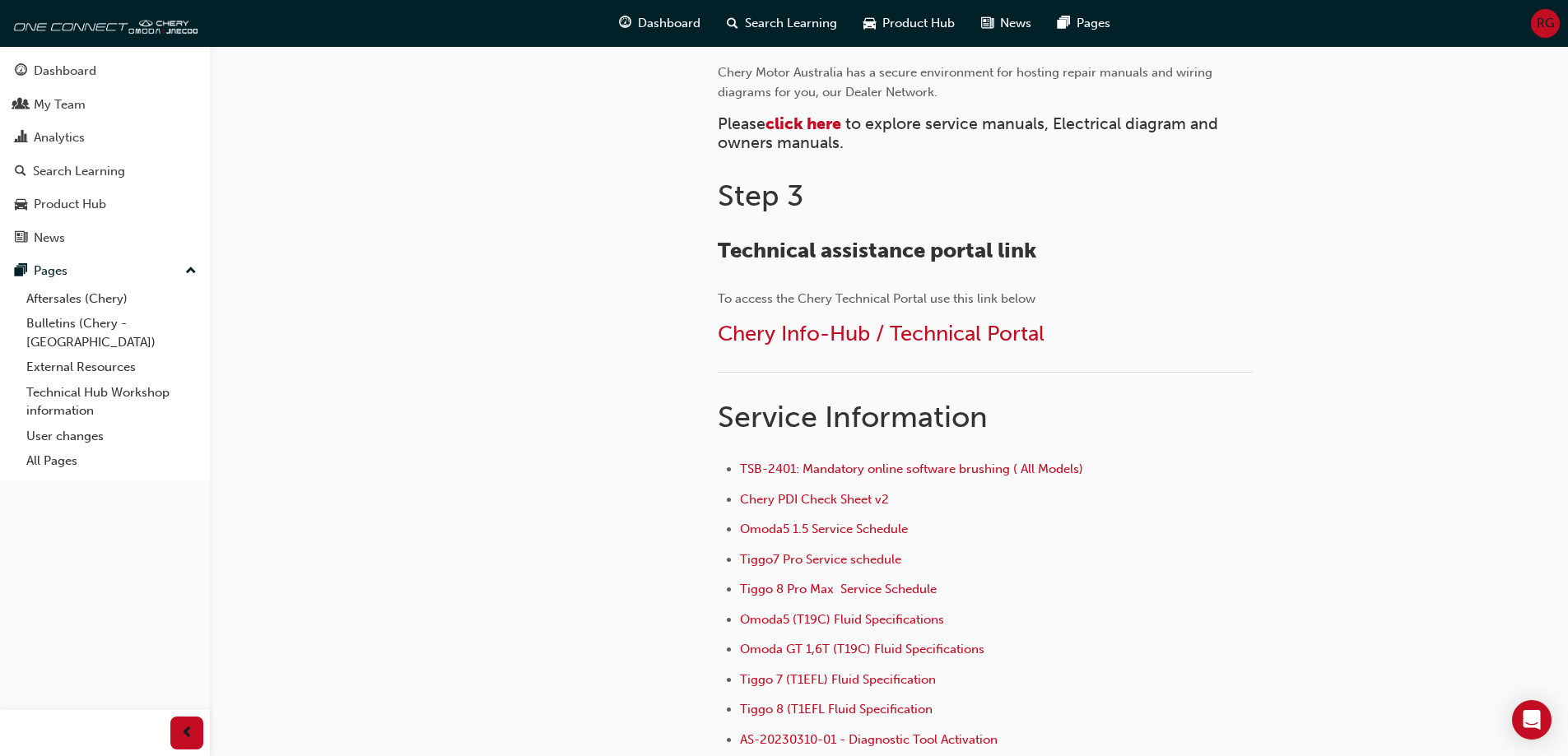
scroll to position [576, 0]
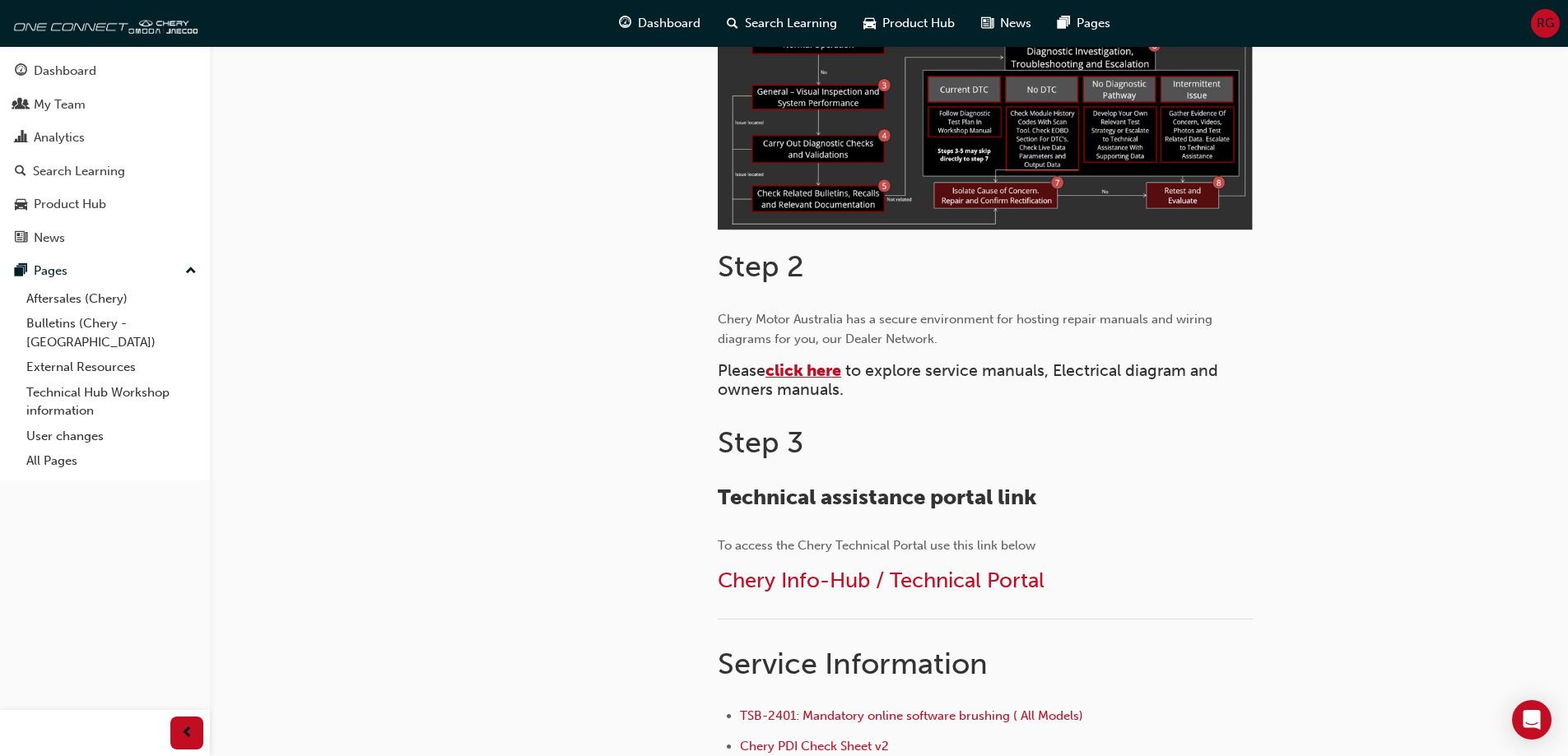
click at [815, 372] on span "click here" at bounding box center [803, 371] width 76 height 19
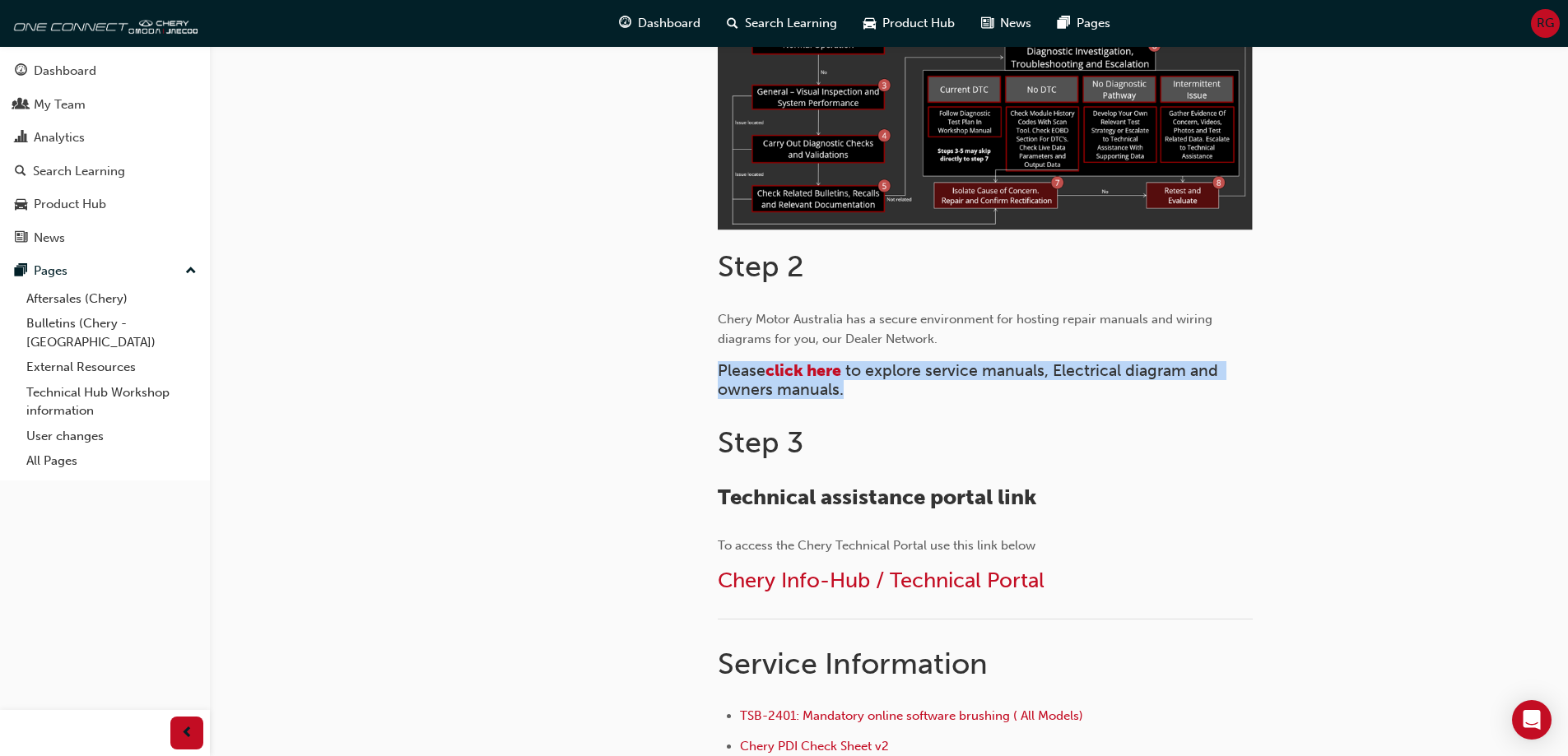
drag, startPoint x: 755, startPoint y: 382, endPoint x: 872, endPoint y: 393, distance: 117.5
click at [869, 393] on div "Technical Hub Workshop information Step 1 ﻿ Step 2 Chery Motor Australia has a …" at bounding box center [1037, 451] width 691 height 1304
click at [914, 400] on div "Step 1 ﻿ Step 2 Chery Motor Australia has a secure environment for hosting repa…" at bounding box center [986, 489] width 536 height 1203
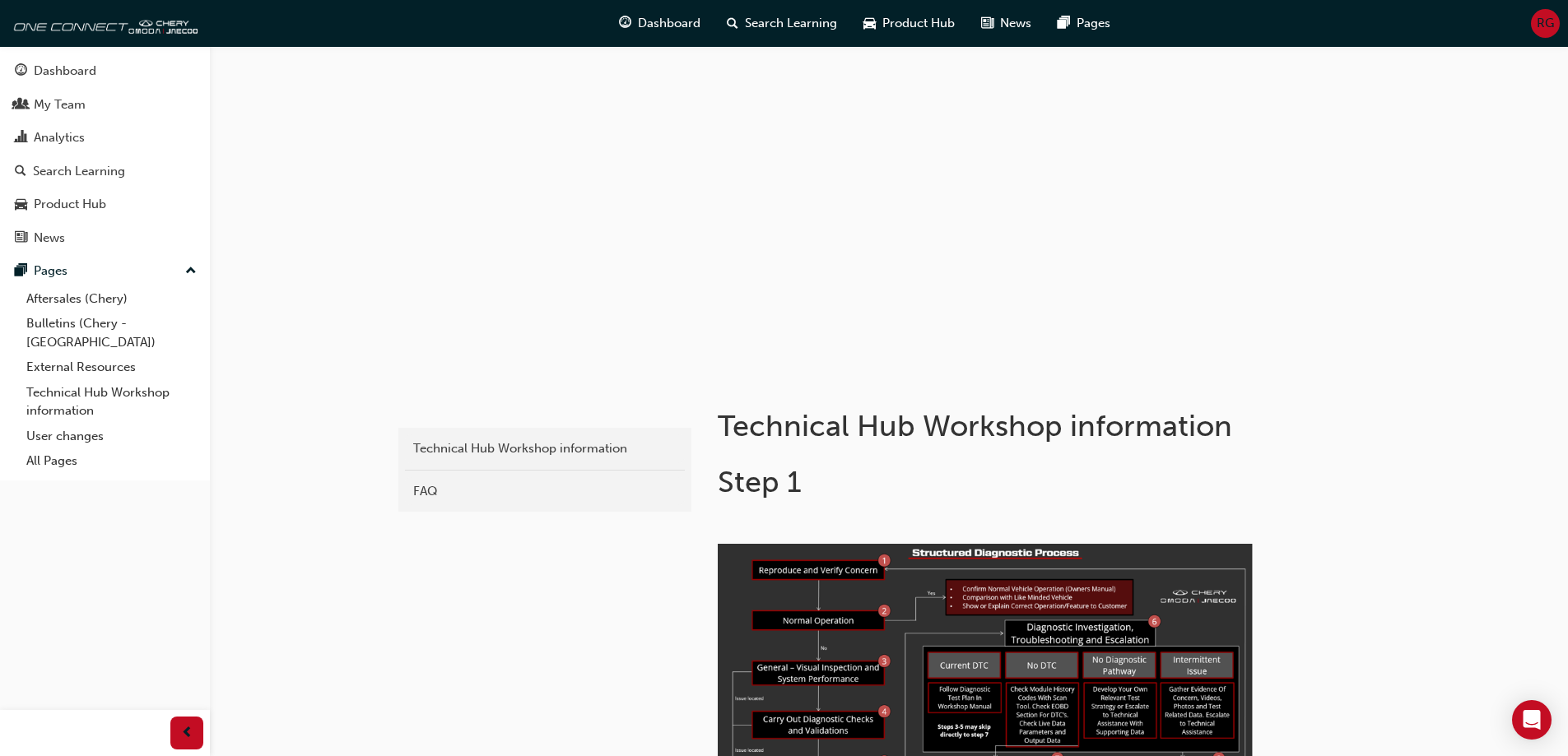
scroll to position [494, 0]
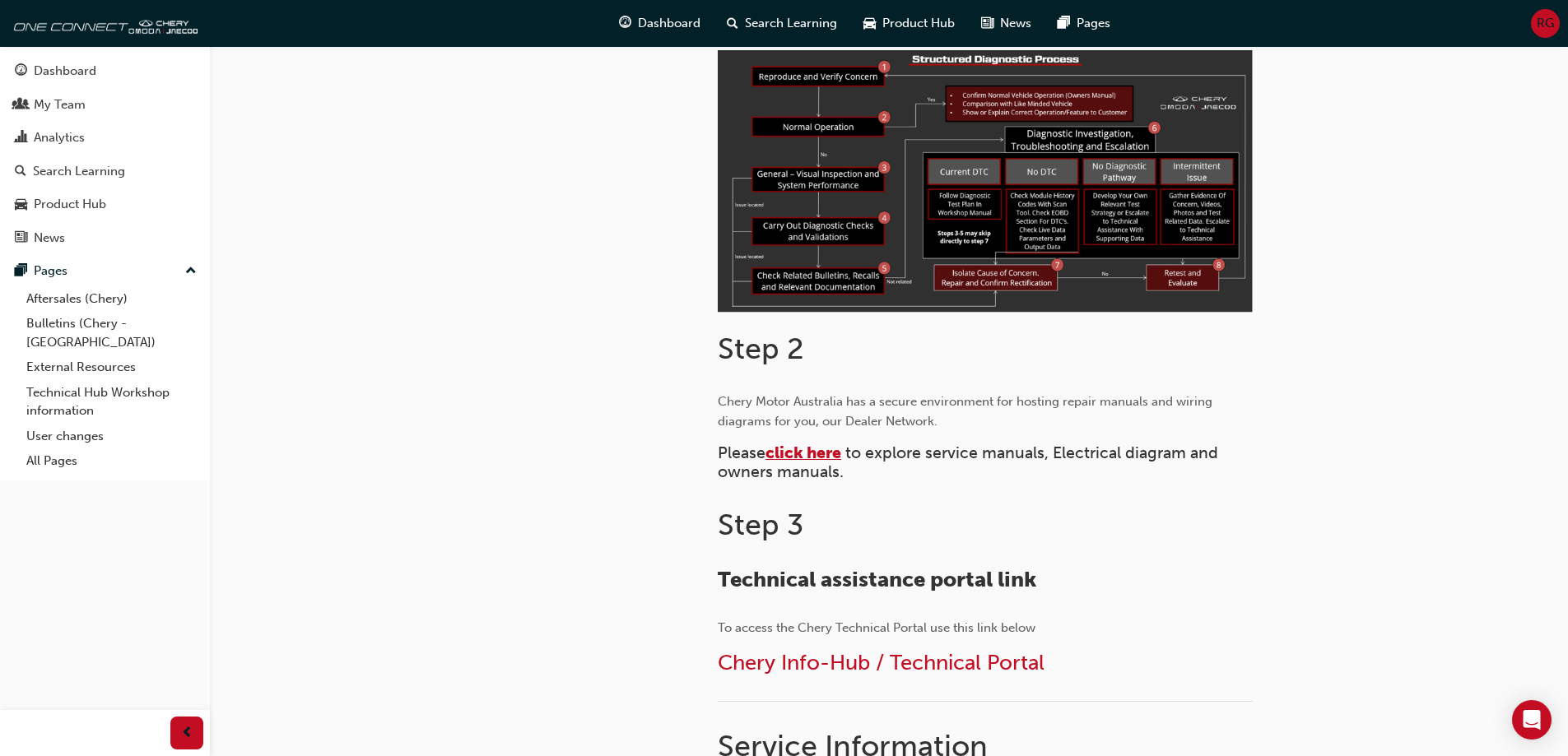
click at [795, 450] on span "click here" at bounding box center [803, 453] width 76 height 19
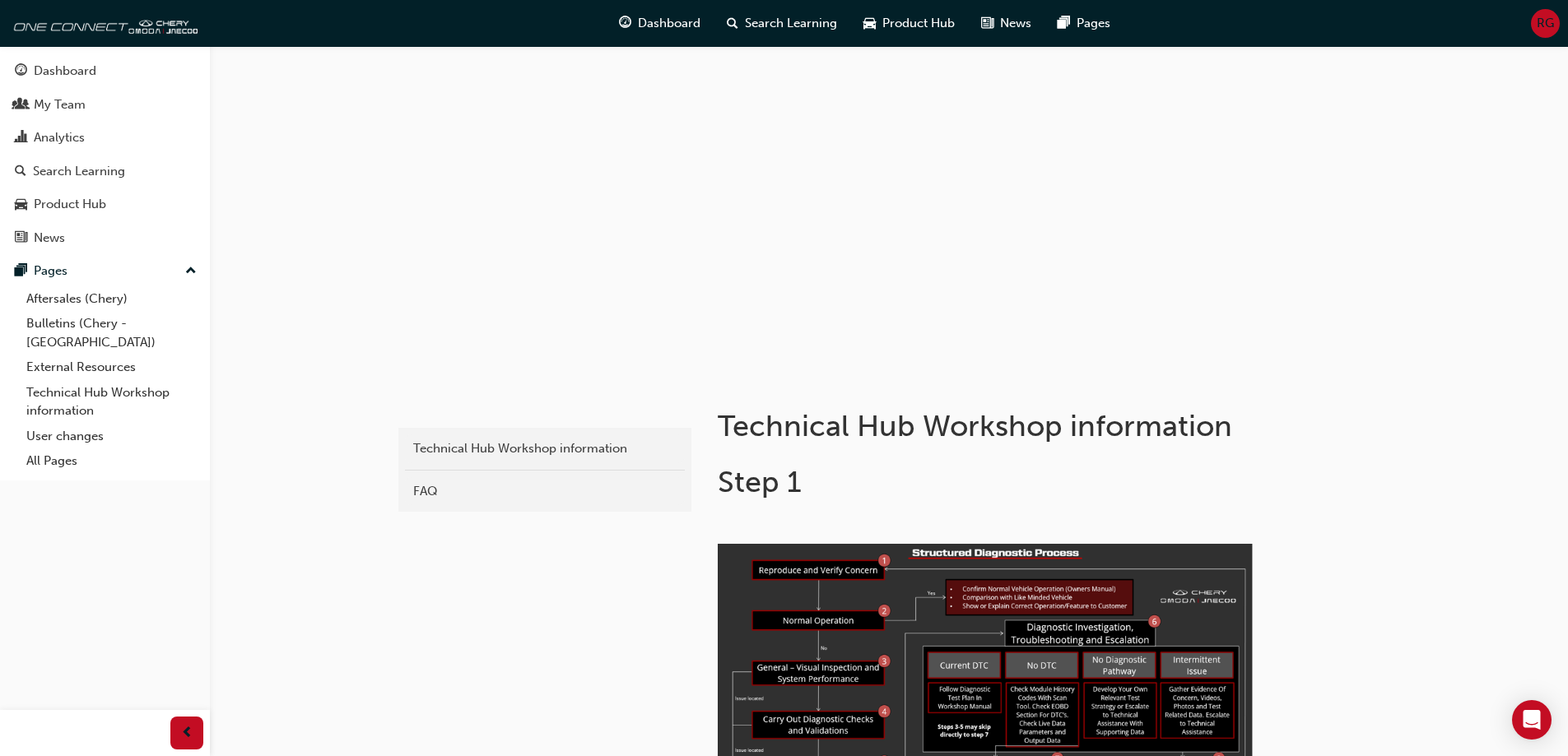
click at [1554, 28] on div "RG" at bounding box center [1545, 23] width 29 height 29
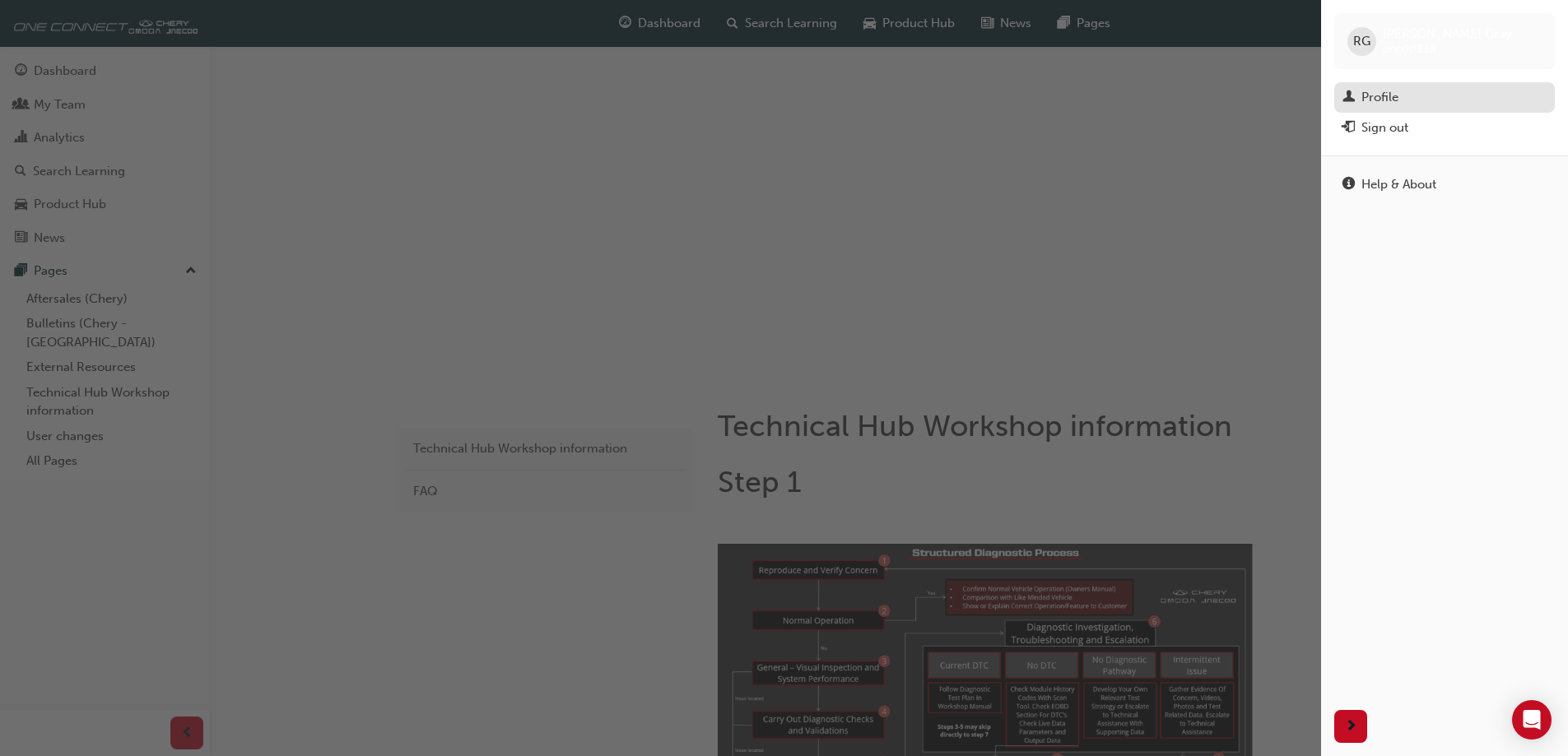
click at [1380, 97] on div "Profile" at bounding box center [1379, 98] width 37 height 19
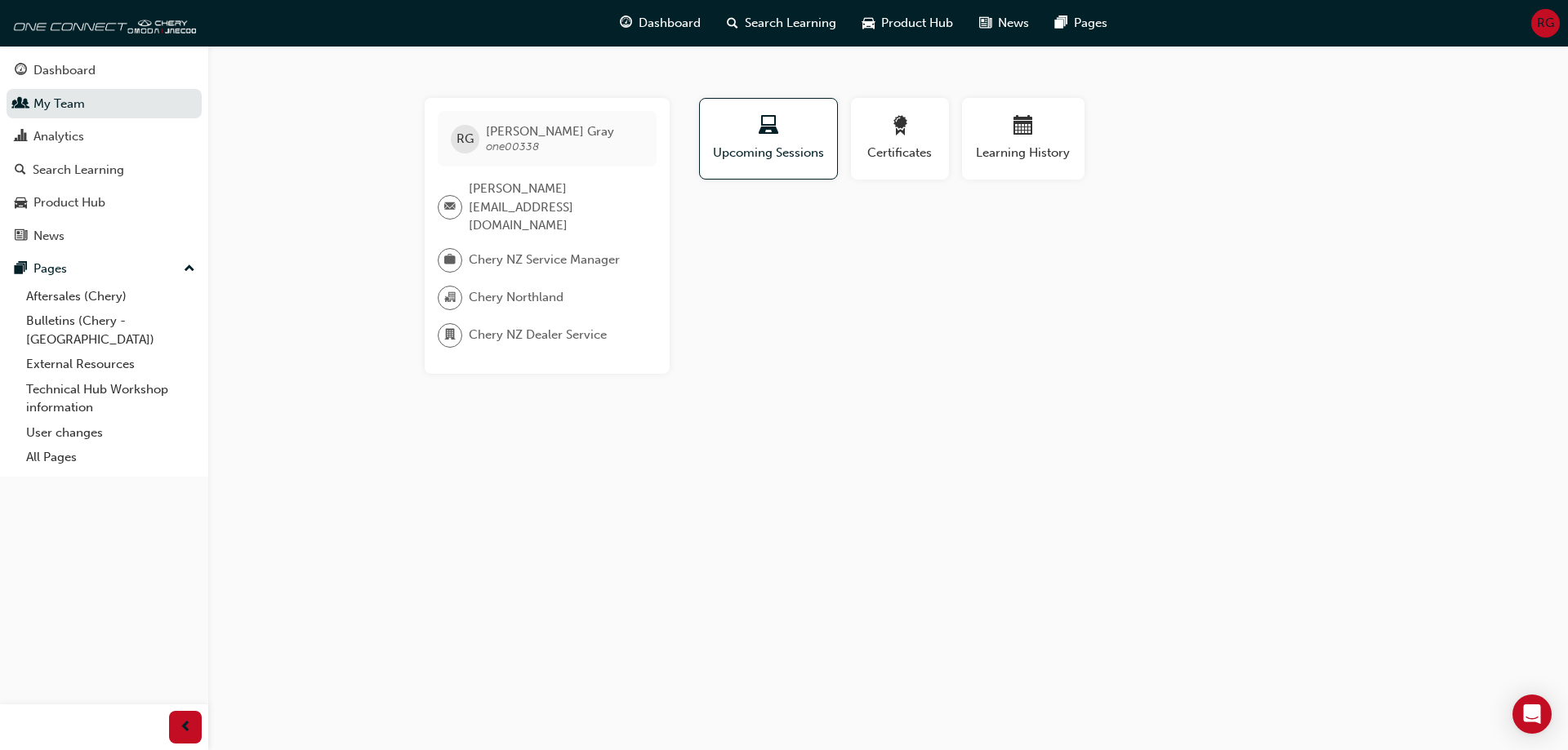
click at [450, 287] on span "organisation-icon" at bounding box center [450, 297] width 11 height 21
click at [447, 250] on span "briefcase-icon" at bounding box center [450, 260] width 11 height 21
click at [1527, 716] on icon "Open Intercom Messenger" at bounding box center [1532, 714] width 19 height 21
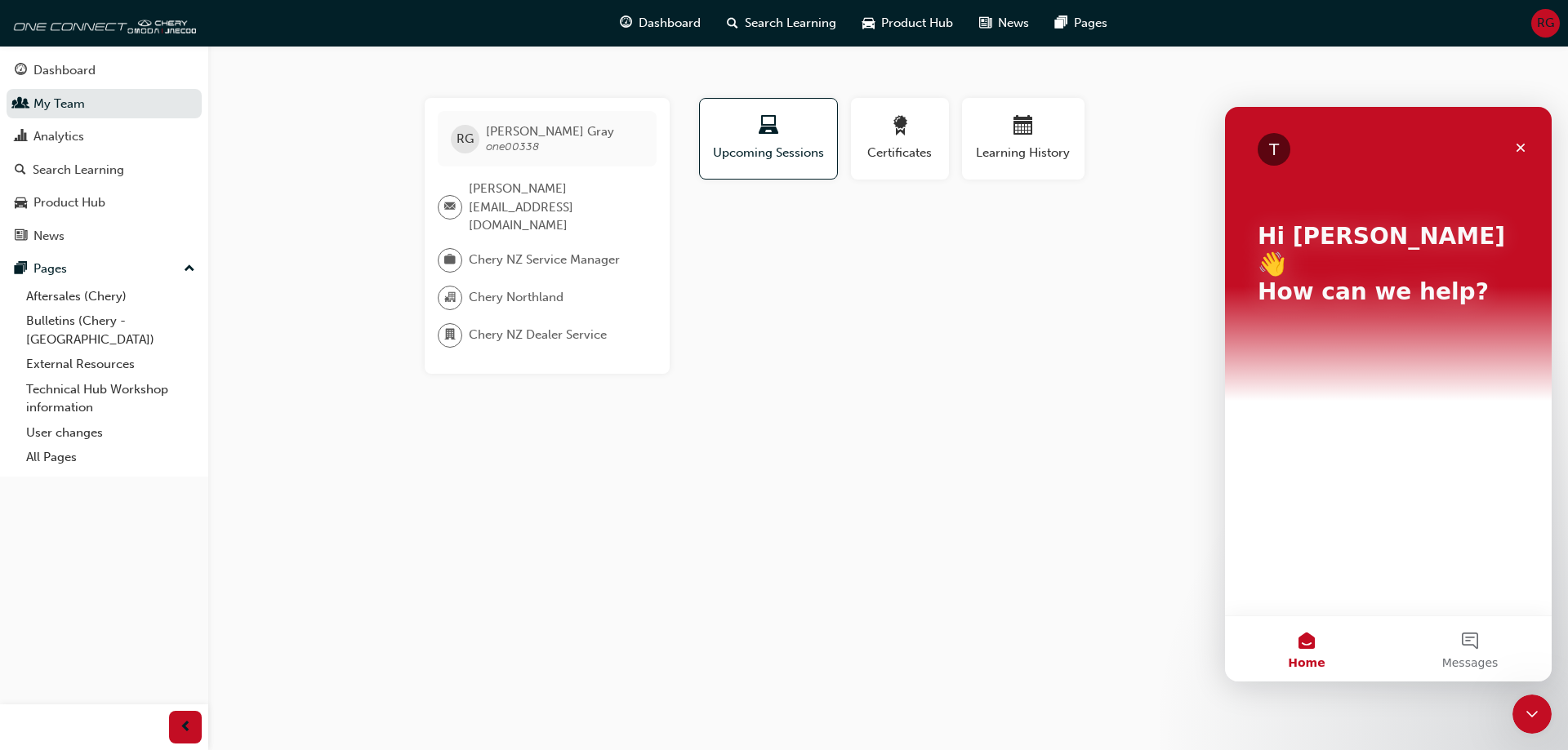
click at [956, 413] on div "RG [PERSON_NAME] one00338 [PERSON_NAME][EMAIL_ADDRESS][DOMAIN_NAME] Chery NZ Se…" at bounding box center [784, 375] width 1568 height 750
click at [1521, 148] on icon "Close" at bounding box center [1521, 148] width 9 height 9
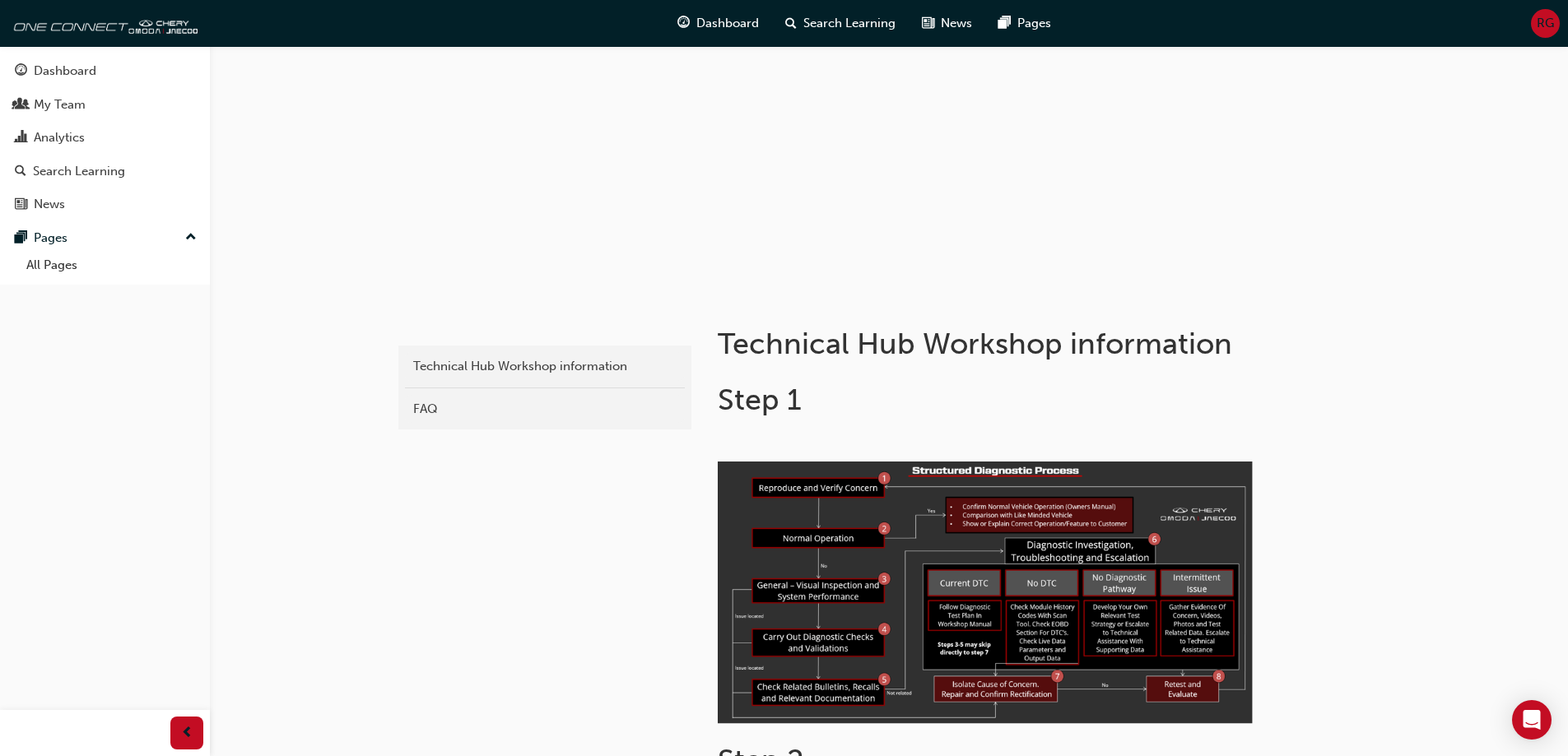
scroll to position [494, 0]
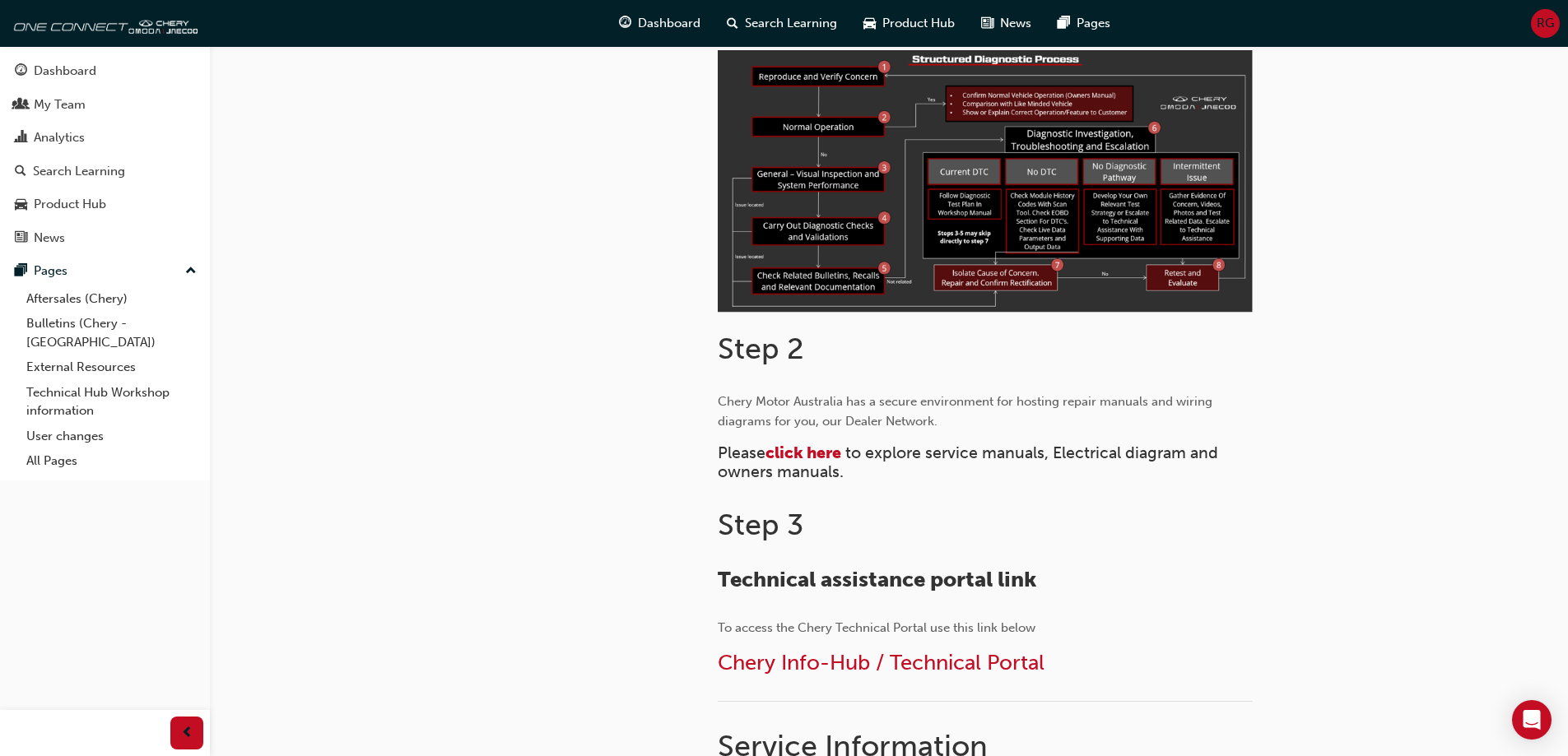
click at [1545, 23] on span "RG" at bounding box center [1545, 23] width 17 height 19
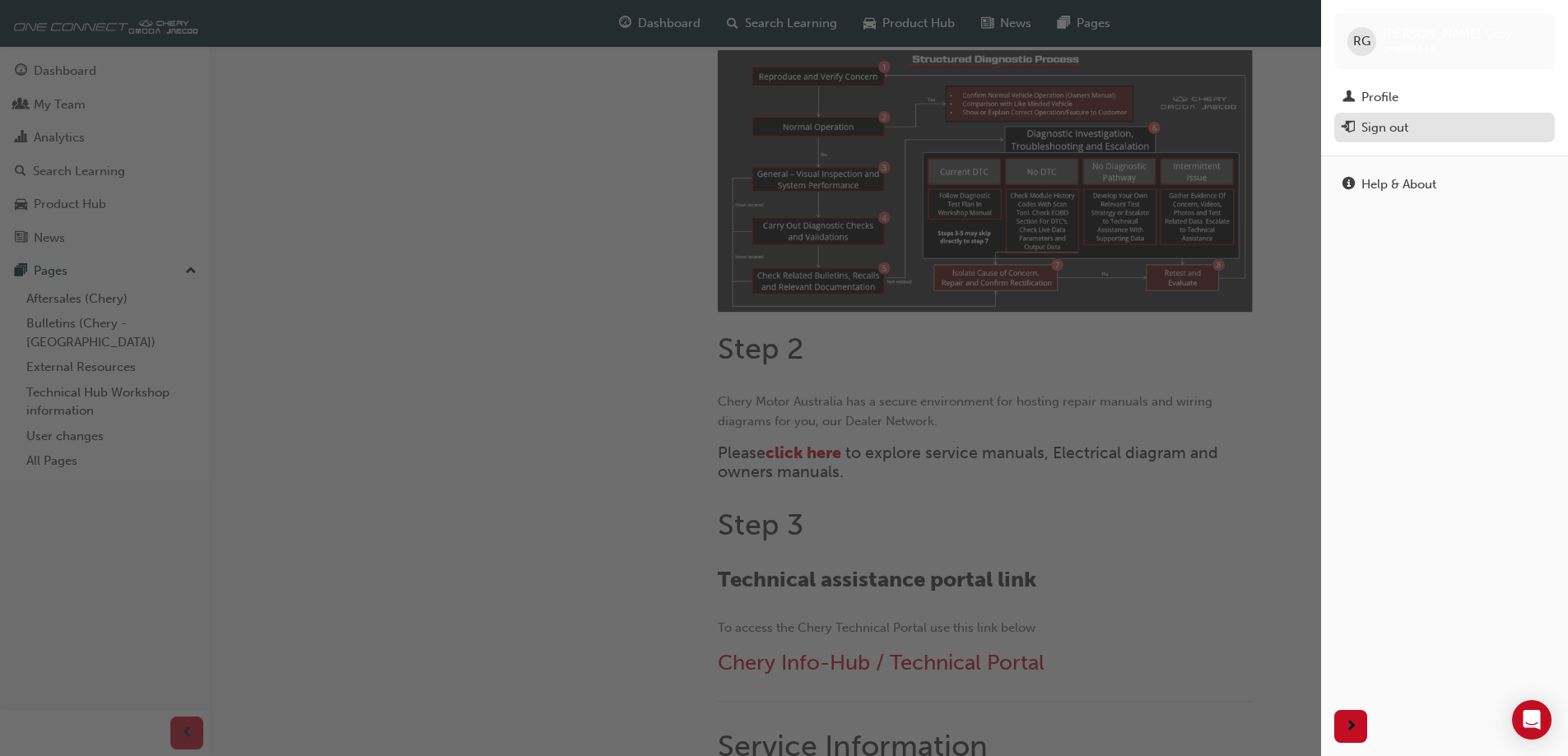
click at [1397, 123] on div "Sign out" at bounding box center [1385, 128] width 47 height 19
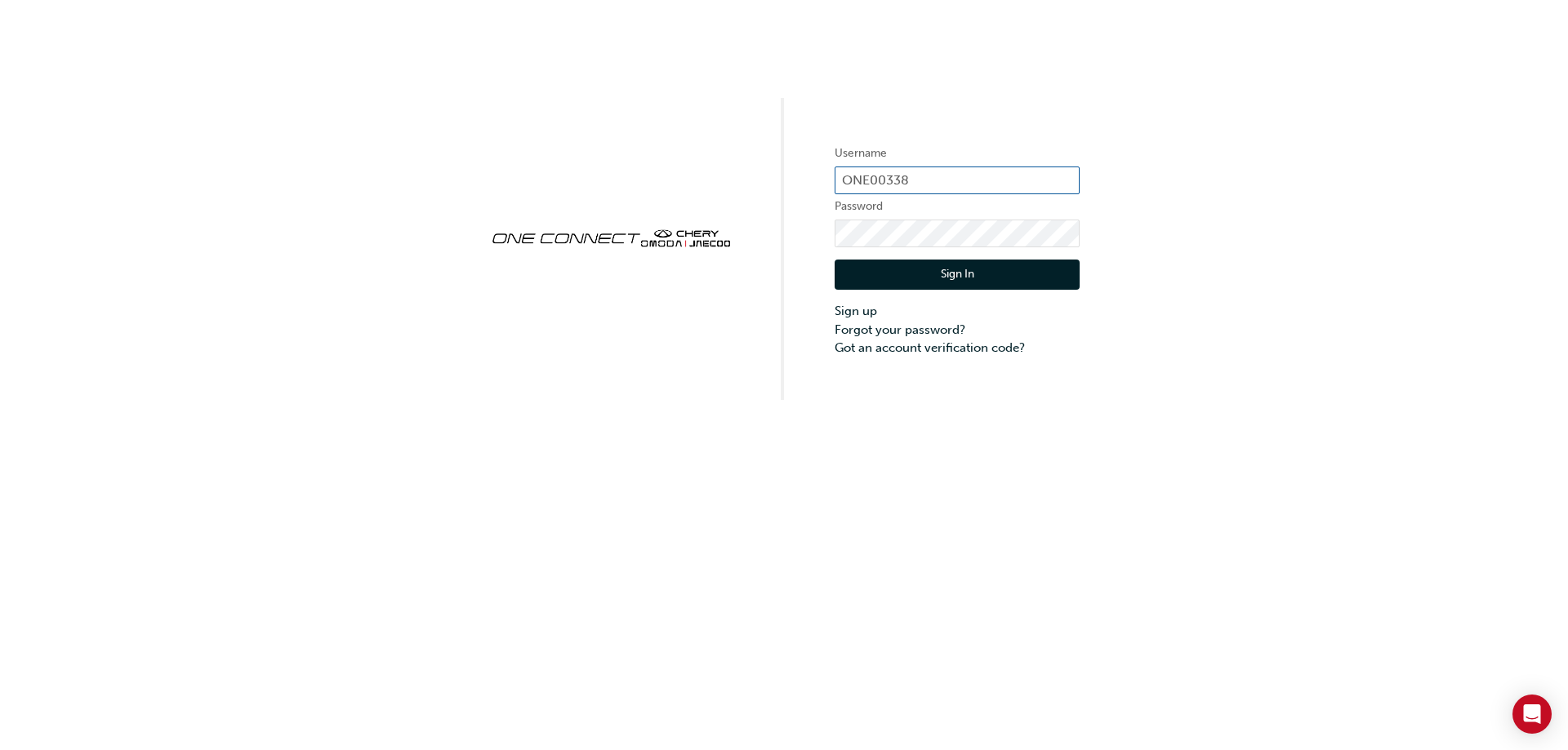
drag, startPoint x: 915, startPoint y: 177, endPoint x: 745, endPoint y: 170, distance: 170.1
click at [745, 170] on div "Username ONE00338 Password Sign In Sign up Forgot your password? Got an account…" at bounding box center [784, 199] width 1568 height 400
paste input "070"
type input "ONE00070"
click at [850, 269] on button "Sign In" at bounding box center [956, 275] width 245 height 31
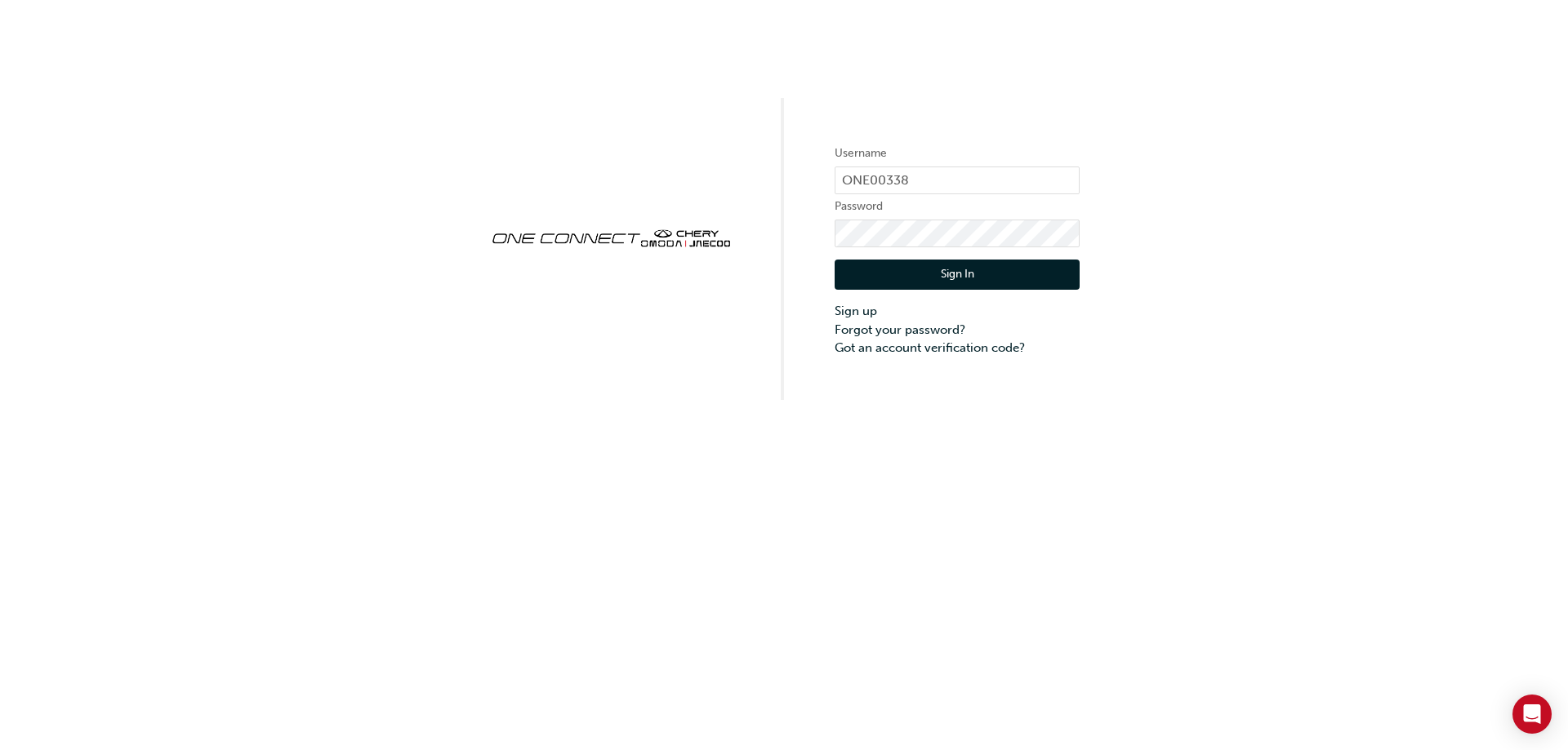
drag, startPoint x: 0, startPoint y: 0, endPoint x: 958, endPoint y: 282, distance: 998.6
click at [958, 282] on button "Sign In" at bounding box center [956, 275] width 245 height 31
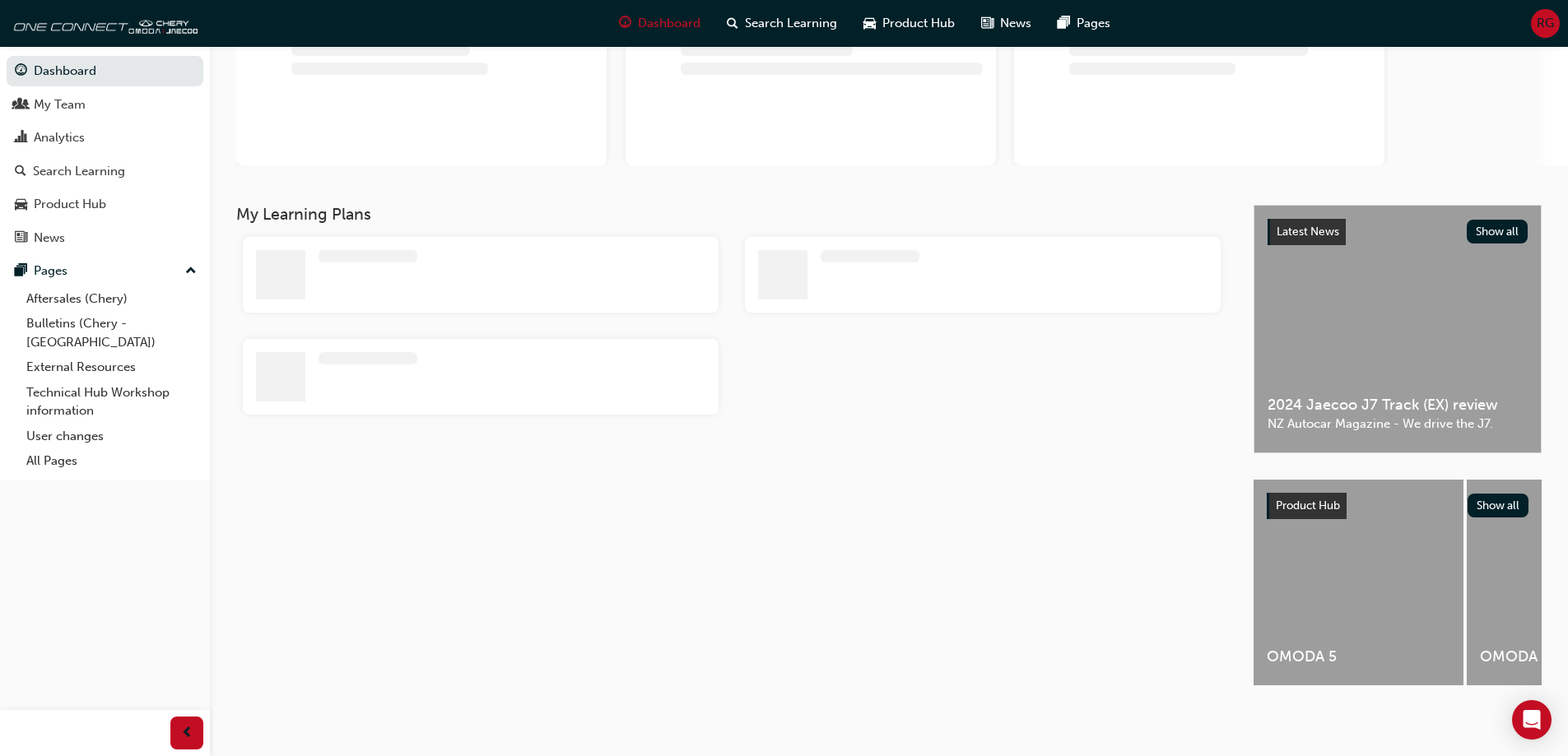
scroll to position [162, 0]
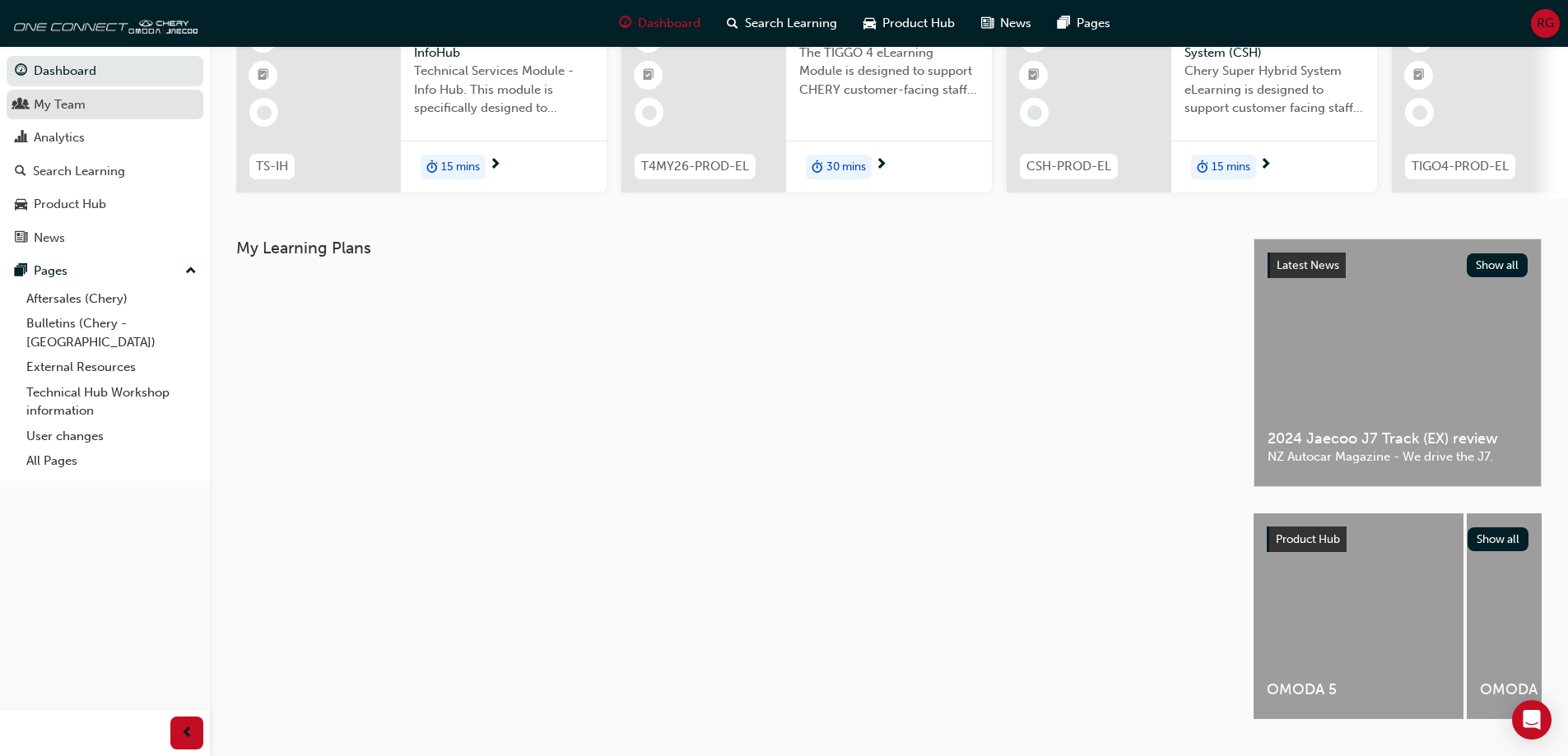
click at [56, 110] on div "My Team" at bounding box center [59, 105] width 52 height 19
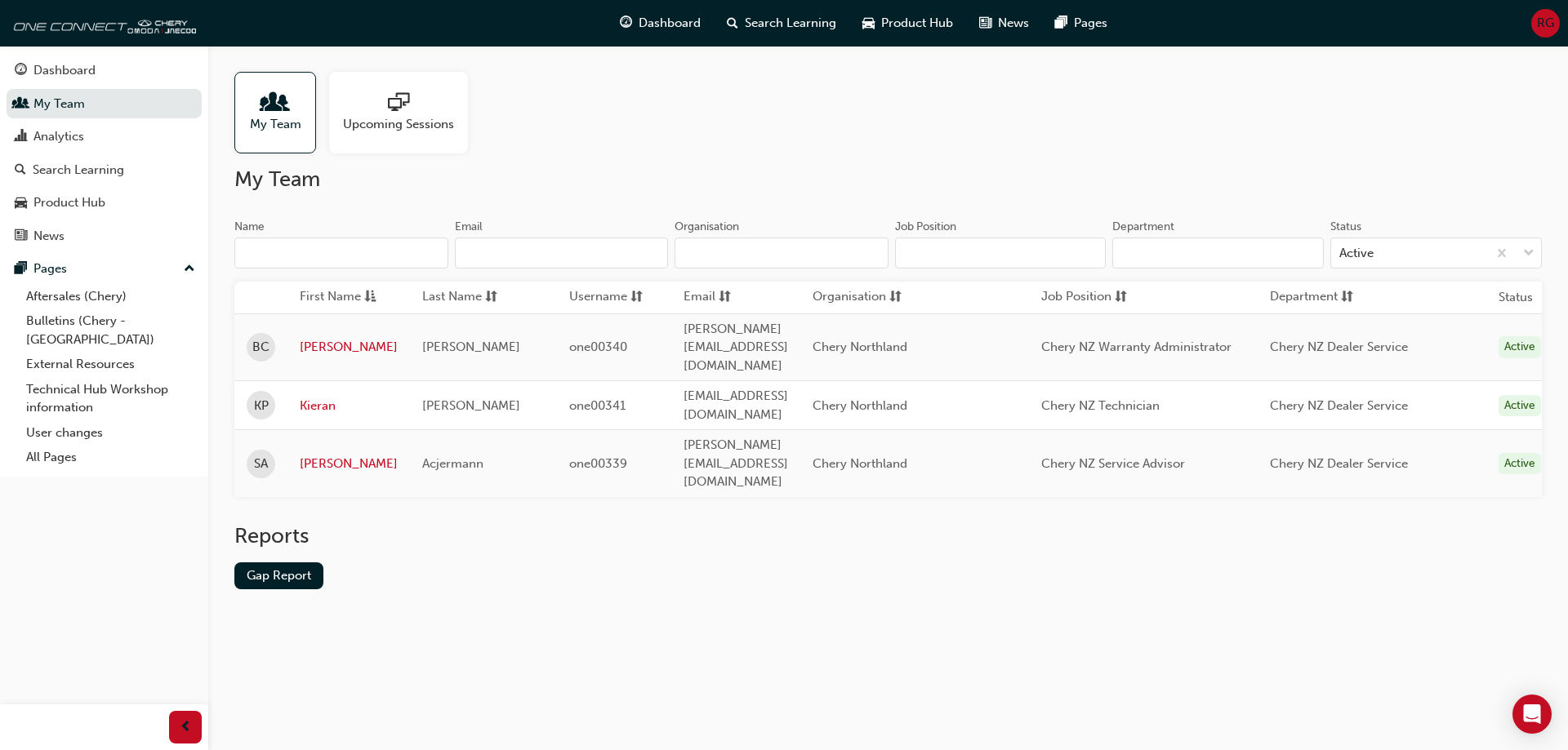
click at [274, 124] on span "My Team" at bounding box center [275, 125] width 51 height 19
click at [315, 397] on link "Kieran" at bounding box center [349, 406] width 98 height 19
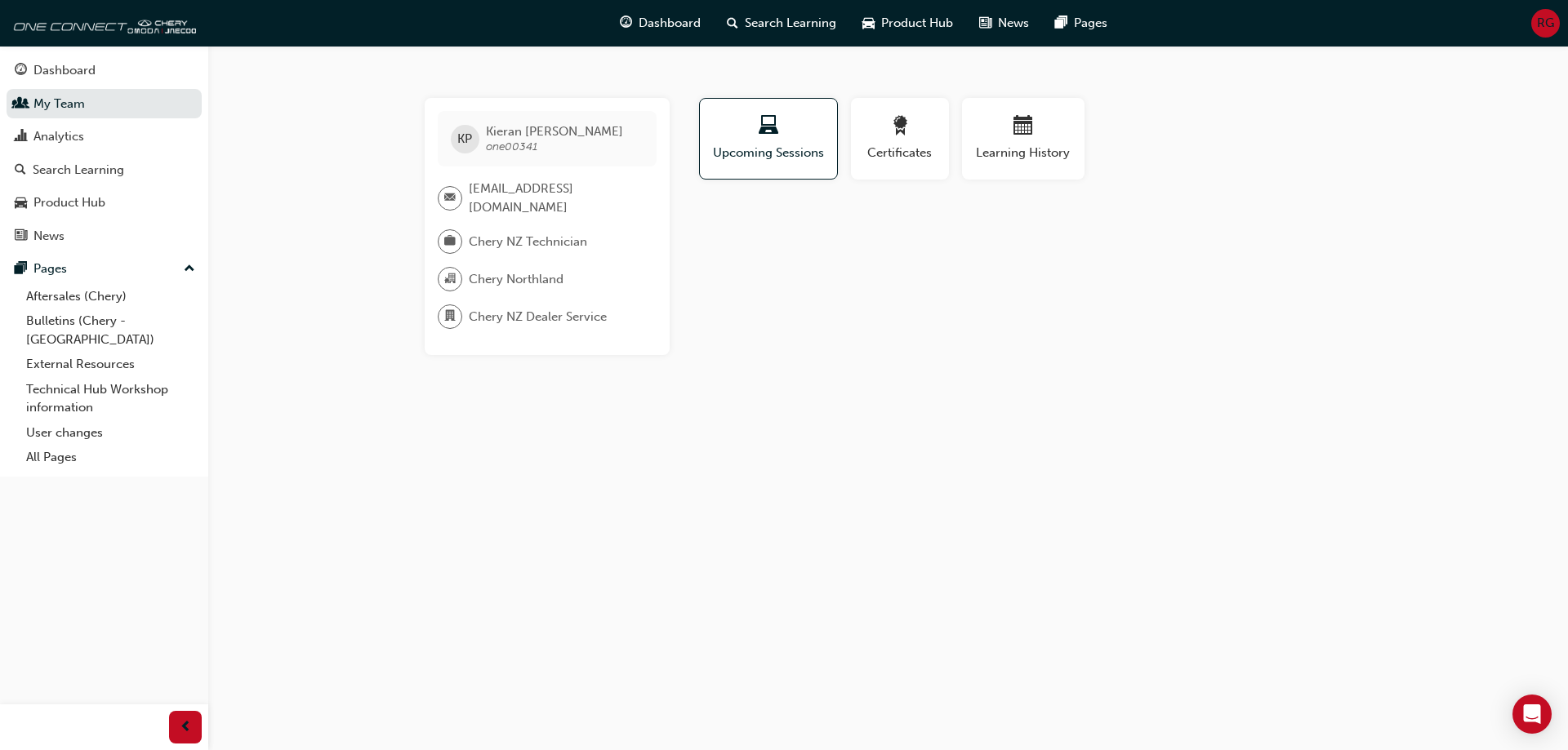
drag, startPoint x: 485, startPoint y: 211, endPoint x: 471, endPoint y: 189, distance: 26.1
click at [471, 189] on span "[EMAIL_ADDRESS][DOMAIN_NAME]" at bounding box center [557, 198] width 175 height 36
click at [584, 260] on div "KP [PERSON_NAME] one00341 [EMAIL_ADDRESS][DOMAIN_NAME] Chery NZ Technician [GEO…" at bounding box center [547, 226] width 245 height 257
drag, startPoint x: 571, startPoint y: 245, endPoint x: 526, endPoint y: 224, distance: 49.7
click at [526, 224] on div "KP [PERSON_NAME] one00341 [EMAIL_ADDRESS][DOMAIN_NAME] Chery NZ Technician [GEO…" at bounding box center [547, 226] width 245 height 257
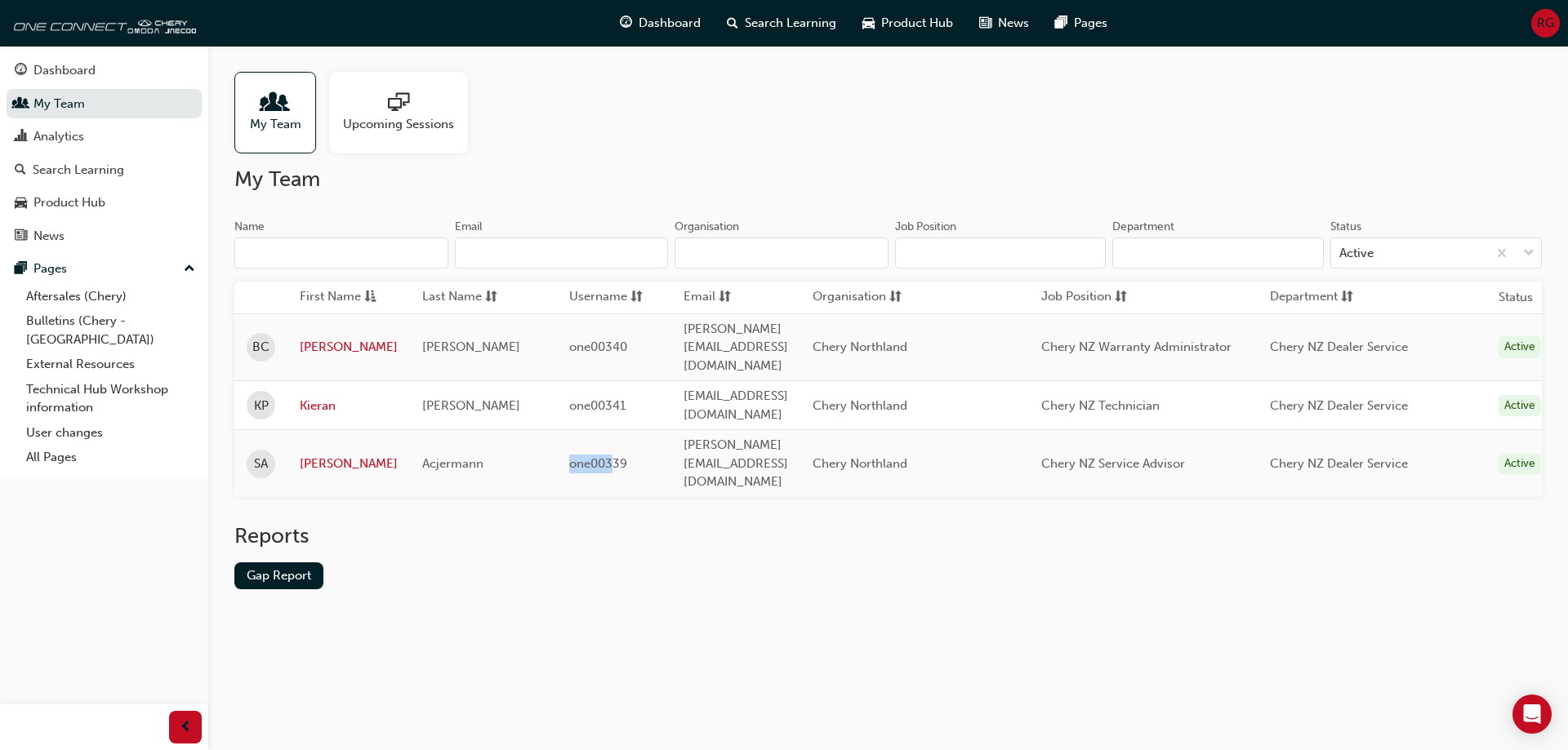
drag, startPoint x: 561, startPoint y: 416, endPoint x: 617, endPoint y: 415, distance: 56.0
click at [614, 457] on span "one00339" at bounding box center [598, 464] width 58 height 15
click at [675, 524] on div "Reports" at bounding box center [887, 543] width 1308 height 39
click at [1551, 25] on span "RG" at bounding box center [1546, 23] width 17 height 19
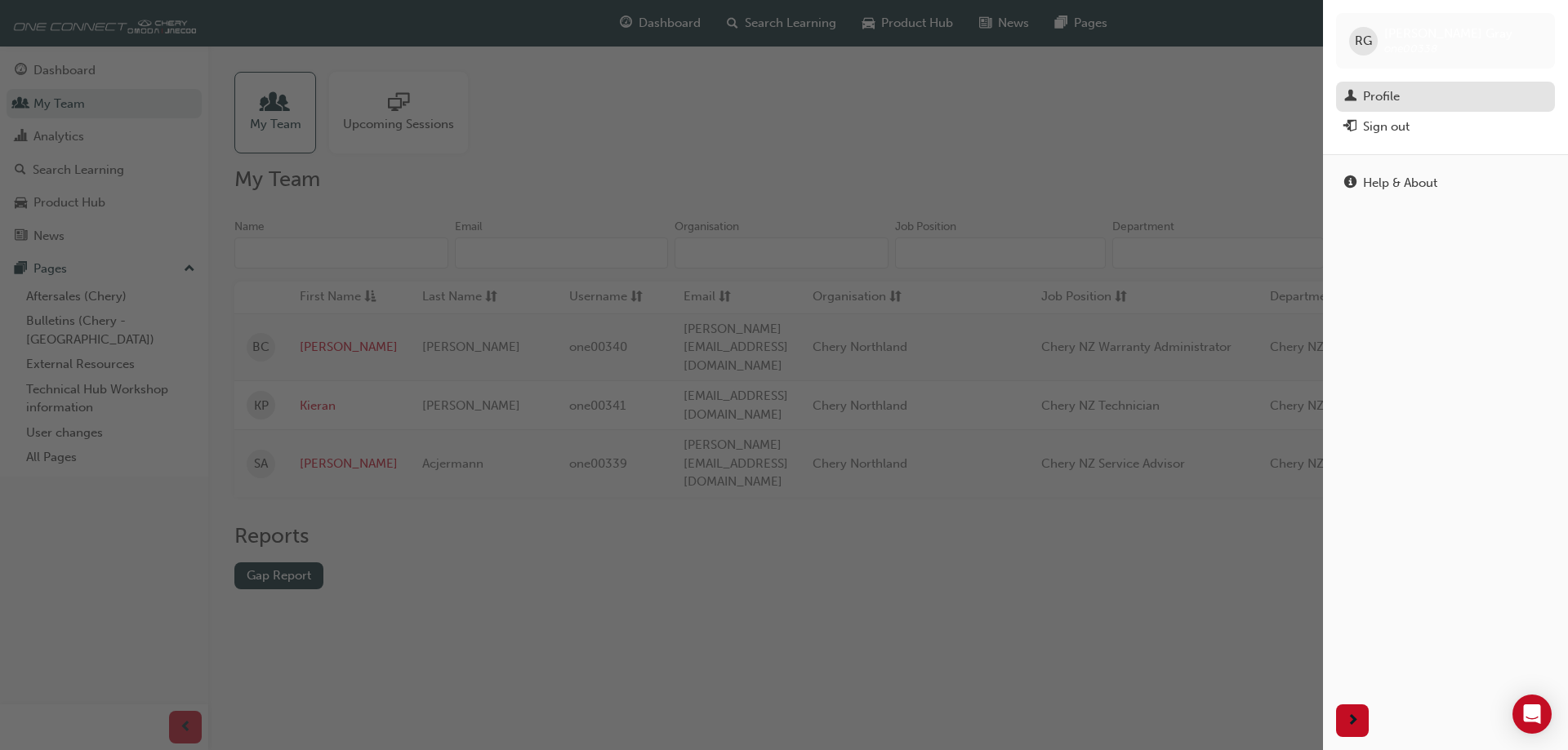
click at [1374, 103] on div "Profile" at bounding box center [1381, 97] width 36 height 19
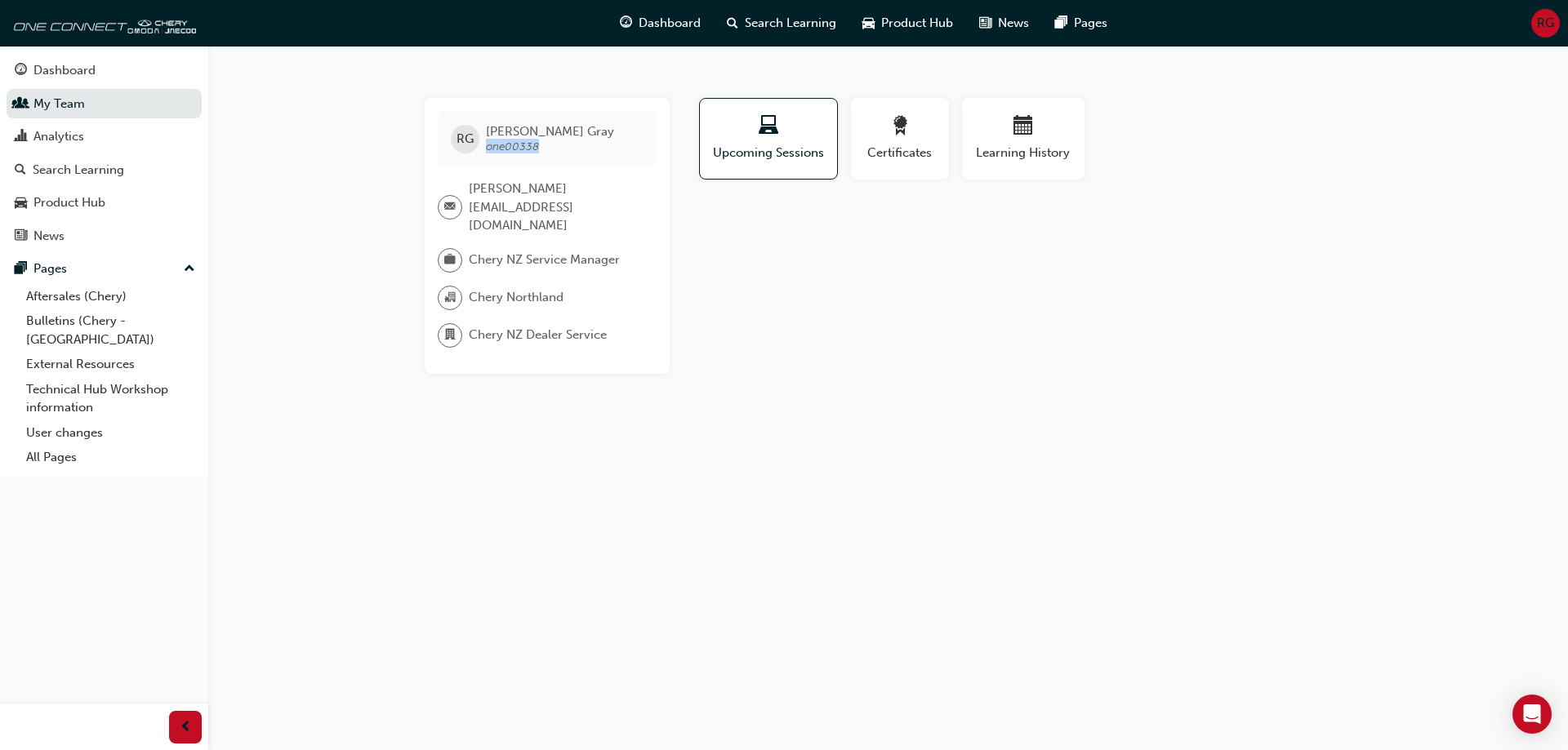
drag, startPoint x: 544, startPoint y: 148, endPoint x: 488, endPoint y: 147, distance: 56.0
click at [488, 147] on span "Robin Gray one00338" at bounding box center [550, 139] width 129 height 30
copy span "one00338"
click at [62, 205] on div "Product Hub" at bounding box center [69, 203] width 72 height 19
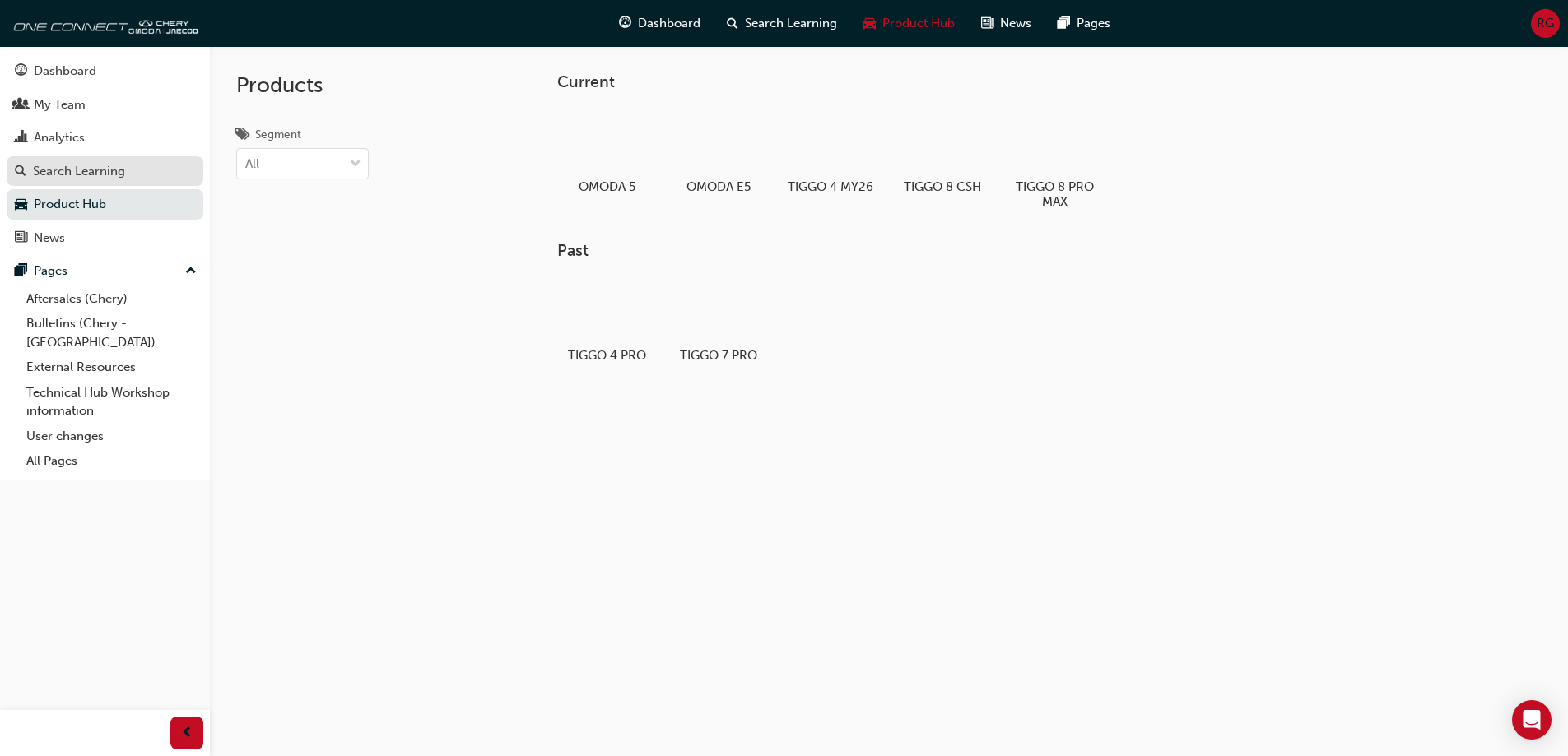
click at [65, 174] on div "Search Learning" at bounding box center [79, 172] width 92 height 19
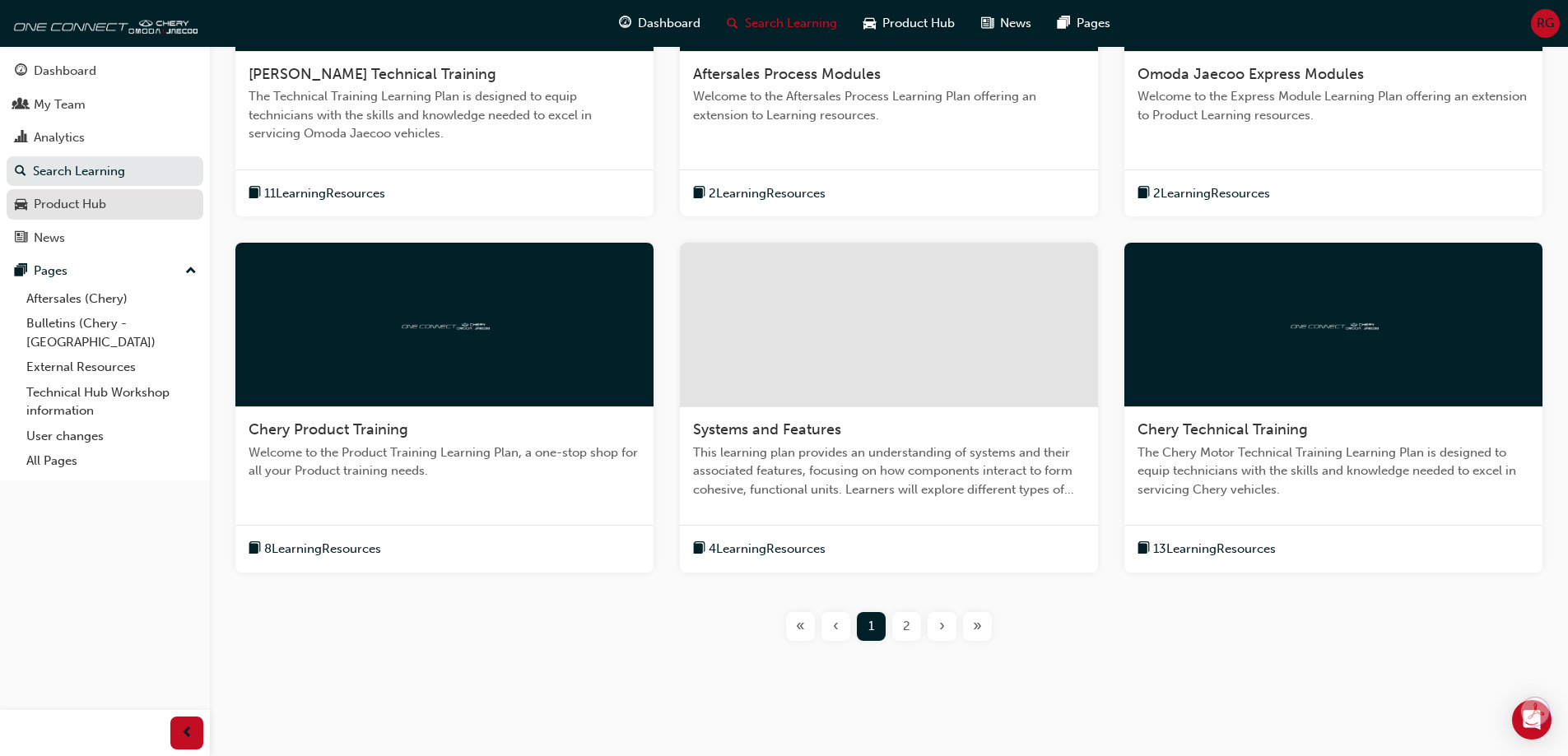
scroll to position [83, 0]
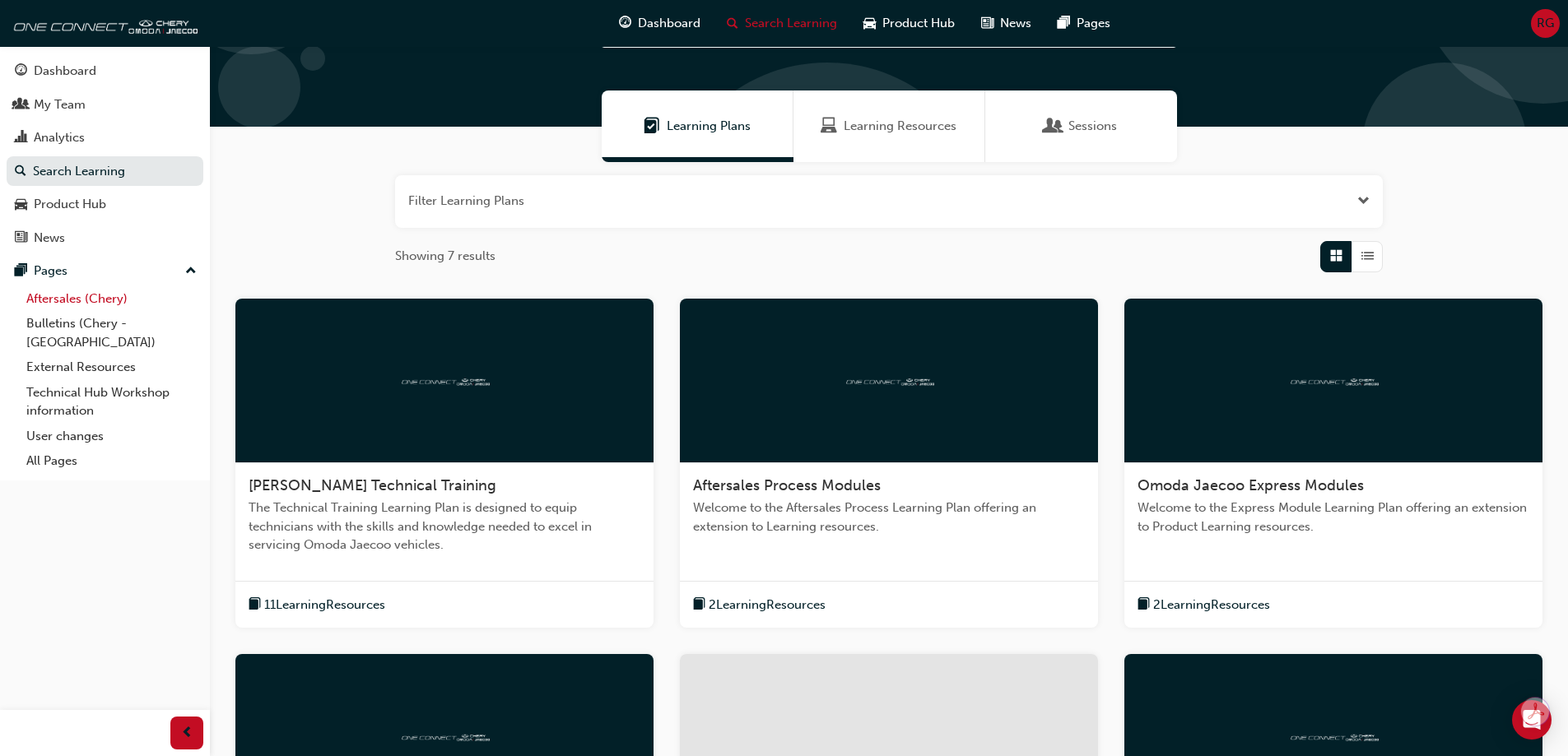
click at [62, 296] on link "Aftersales (Chery)" at bounding box center [111, 299] width 183 height 25
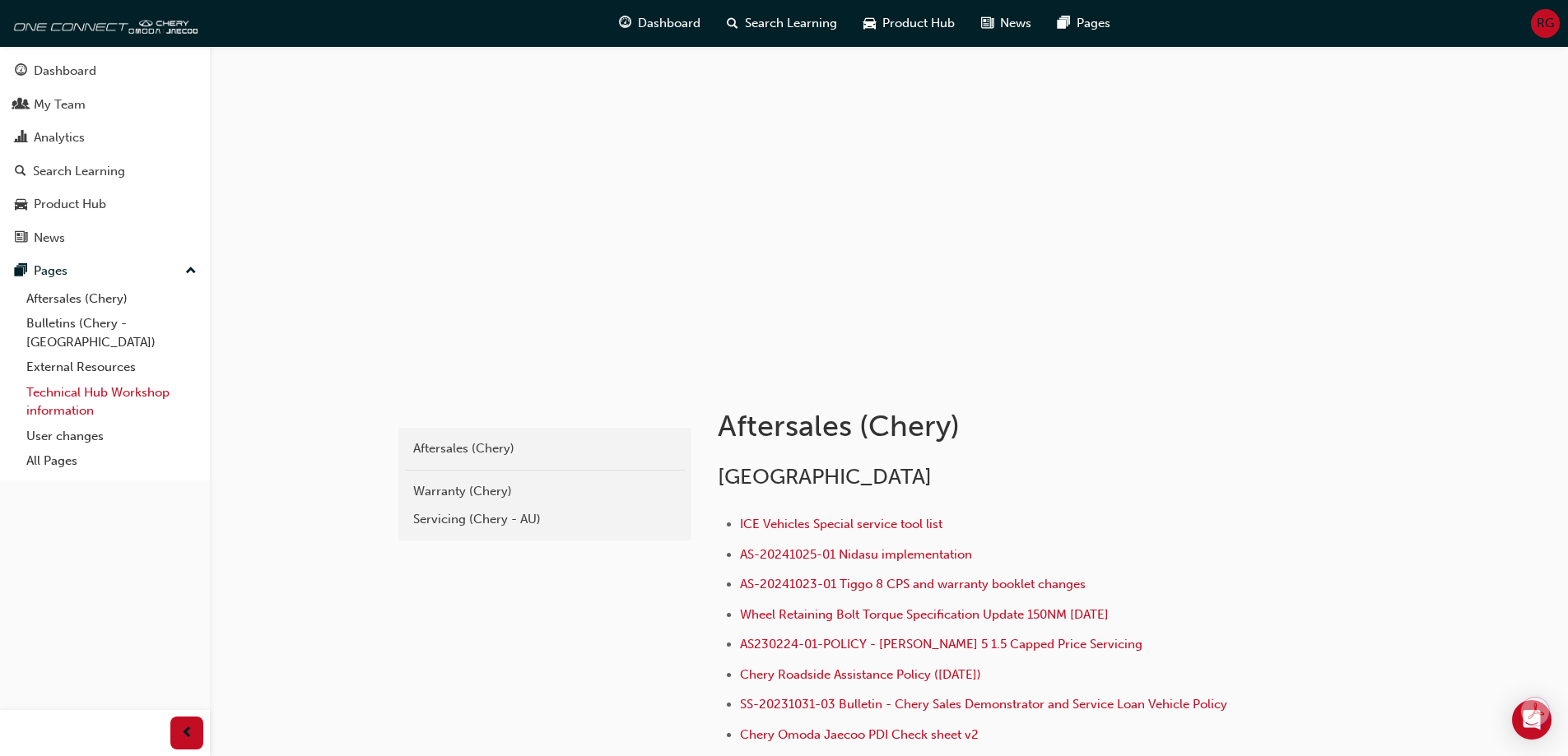
click at [77, 380] on link "Technical Hub Workshop information" at bounding box center [111, 402] width 183 height 43
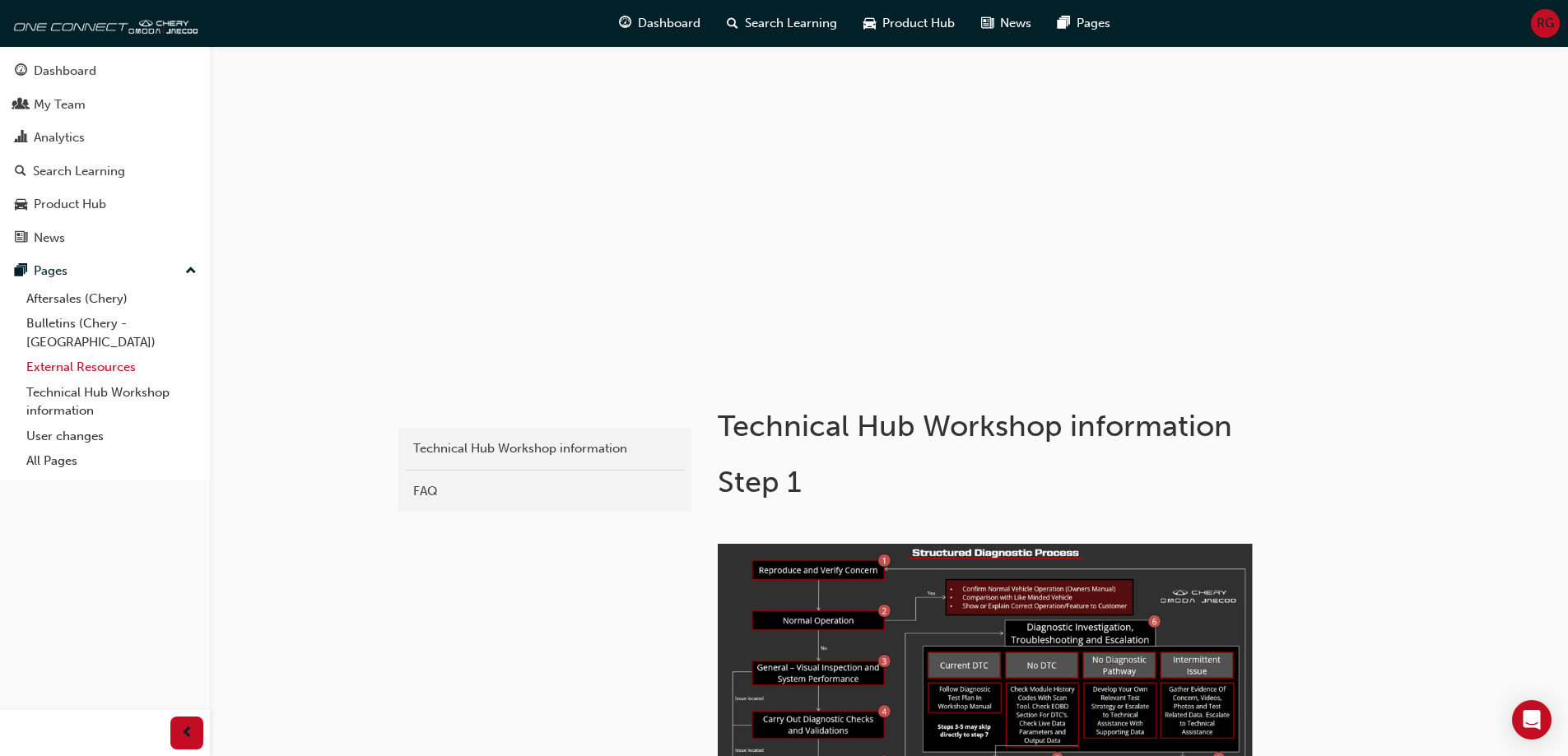
click at [67, 355] on link "External Resources" at bounding box center [111, 367] width 183 height 25
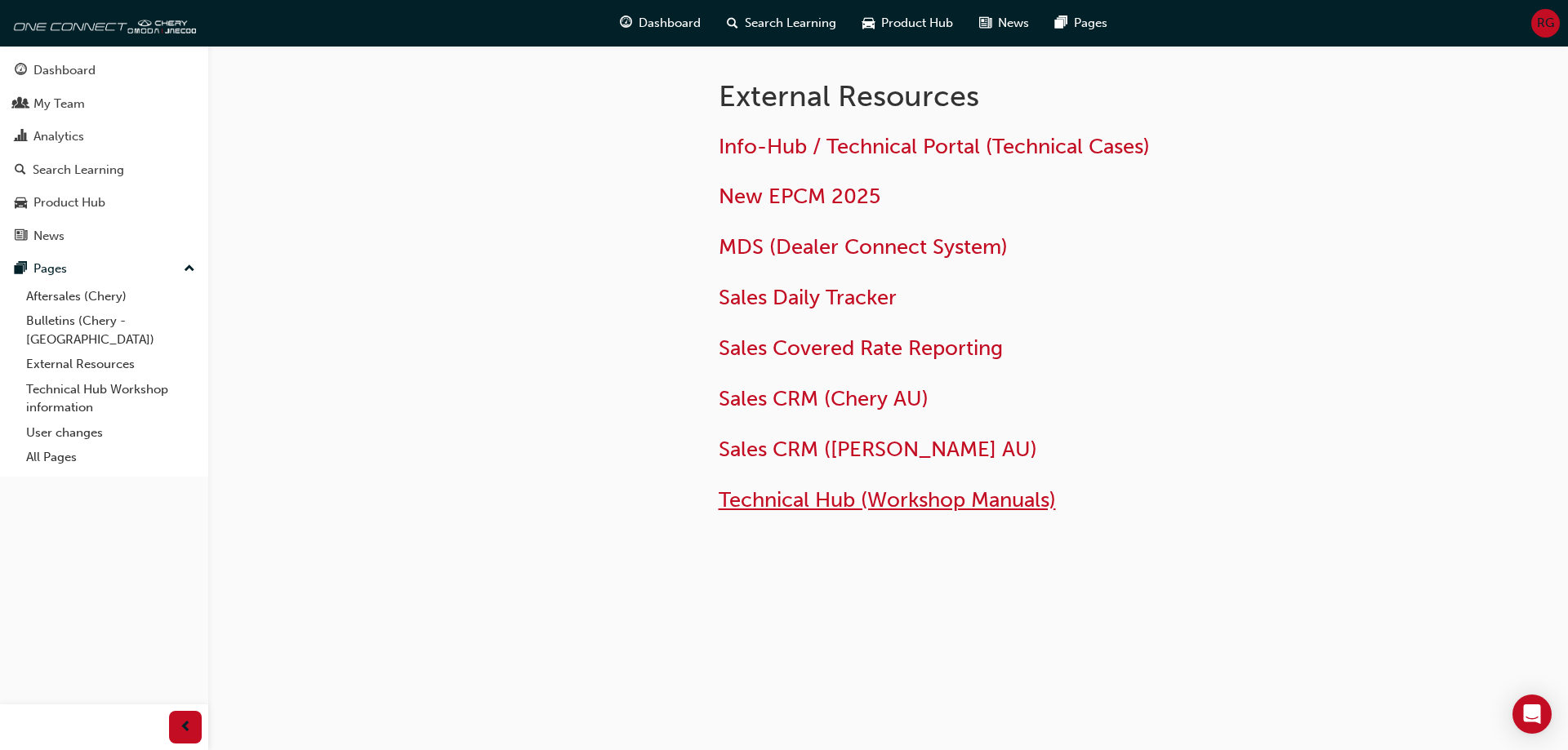
click at [839, 499] on span "Technical Hub (Workshop Manuals)" at bounding box center [887, 499] width 337 height 25
click at [802, 501] on span "Technical Hub (Workshop Manuals)" at bounding box center [887, 499] width 337 height 25
click at [796, 142] on span "Info-Hub / Technical Portal (Technical Cases)" at bounding box center [934, 146] width 432 height 25
click at [761, 146] on span "Info-Hub / Technical Portal (Technical Cases)" at bounding box center [934, 146] width 432 height 25
